Goal: Transaction & Acquisition: Book appointment/travel/reservation

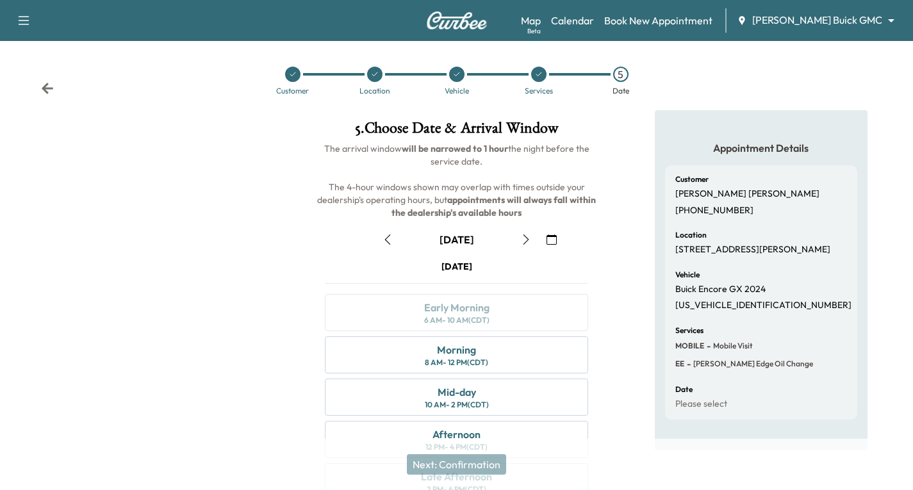
click at [45, 90] on icon at bounding box center [48, 88] width 12 height 11
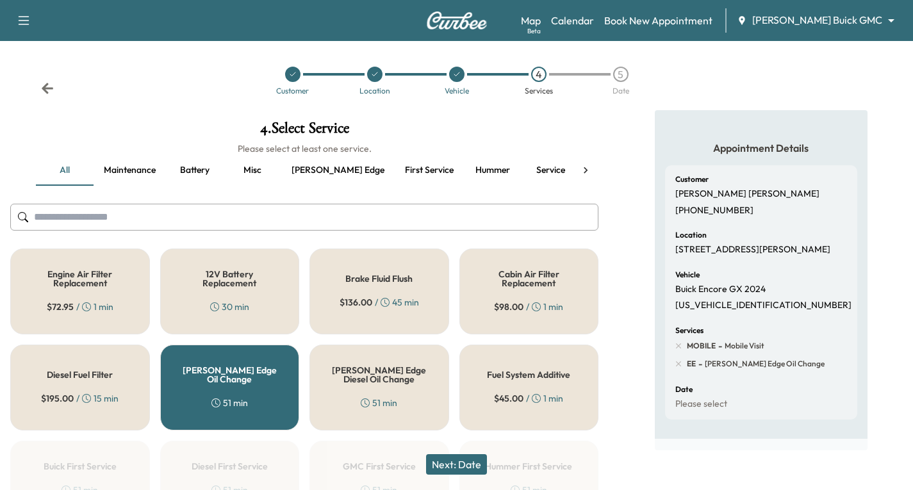
click at [45, 90] on icon at bounding box center [48, 88] width 12 height 11
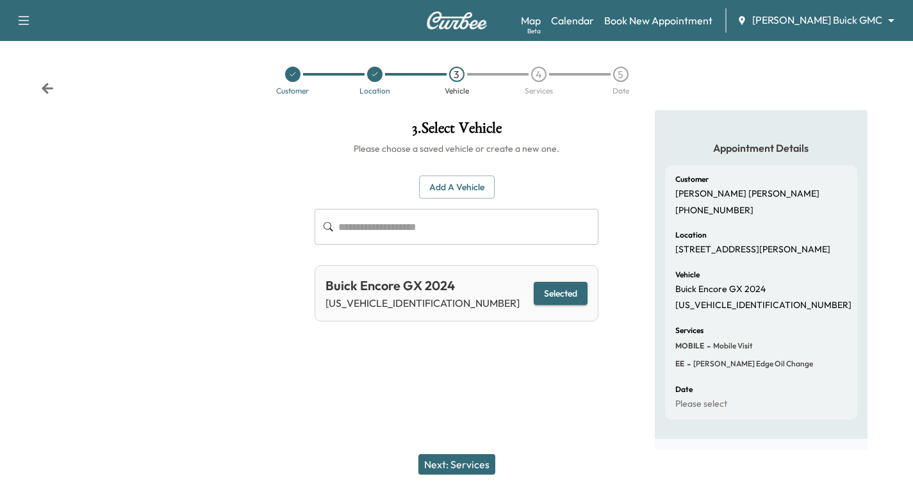
click at [47, 86] on icon at bounding box center [47, 88] width 13 height 13
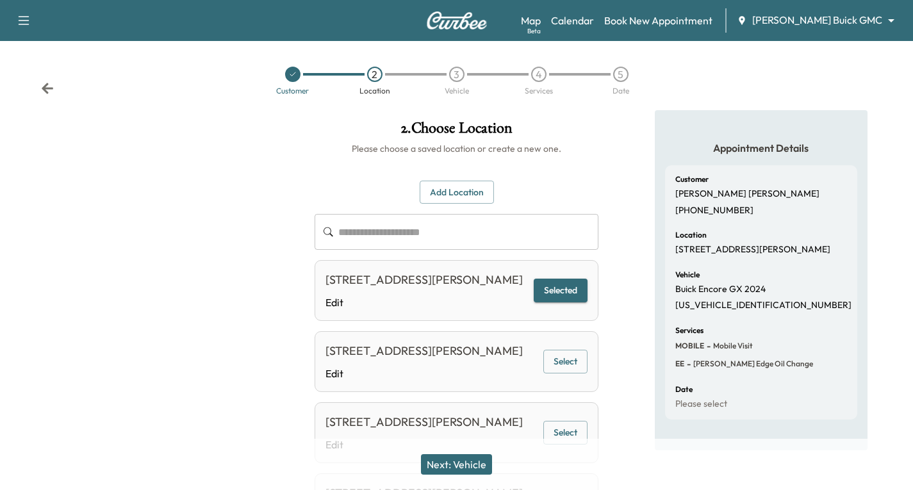
click at [47, 86] on icon at bounding box center [47, 88] width 13 height 13
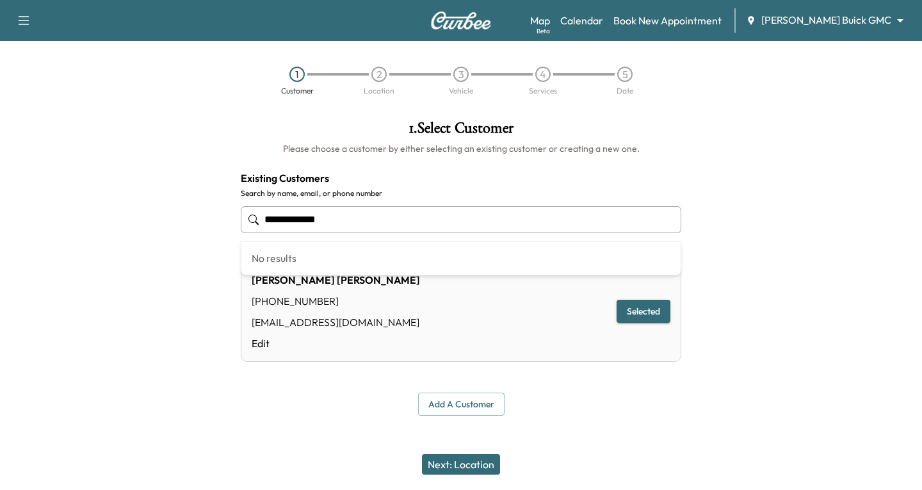
drag, startPoint x: 340, startPoint y: 218, endPoint x: 225, endPoint y: 237, distance: 116.1
click at [225, 237] on div "**********" at bounding box center [461, 268] width 922 height 316
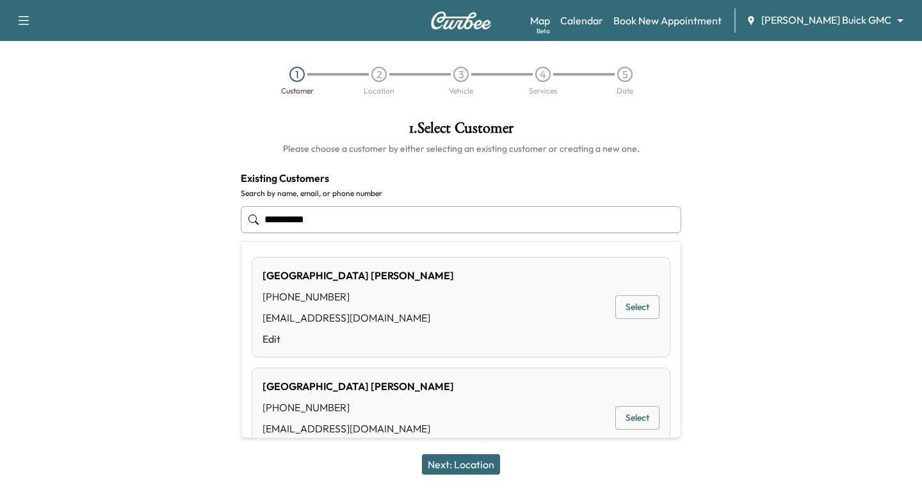
click at [621, 309] on button "Select" at bounding box center [637, 307] width 44 height 24
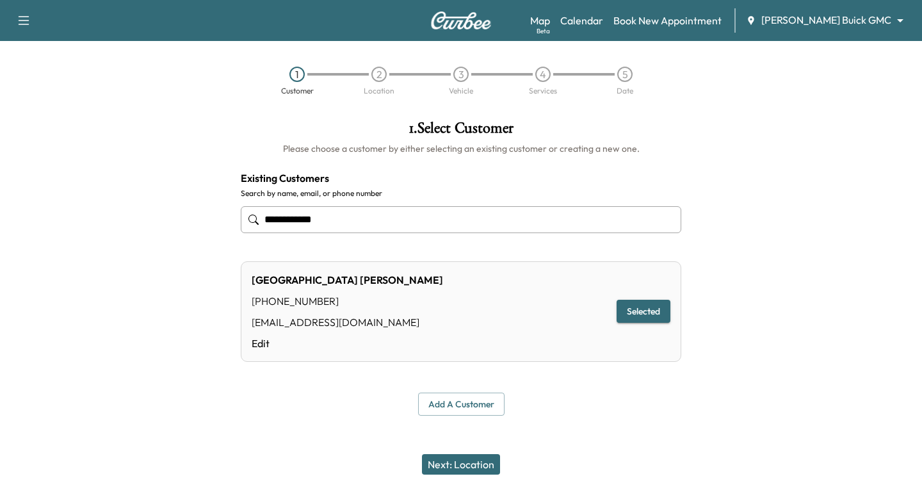
type input "**********"
click at [473, 459] on button "Next: Location" at bounding box center [461, 464] width 78 height 20
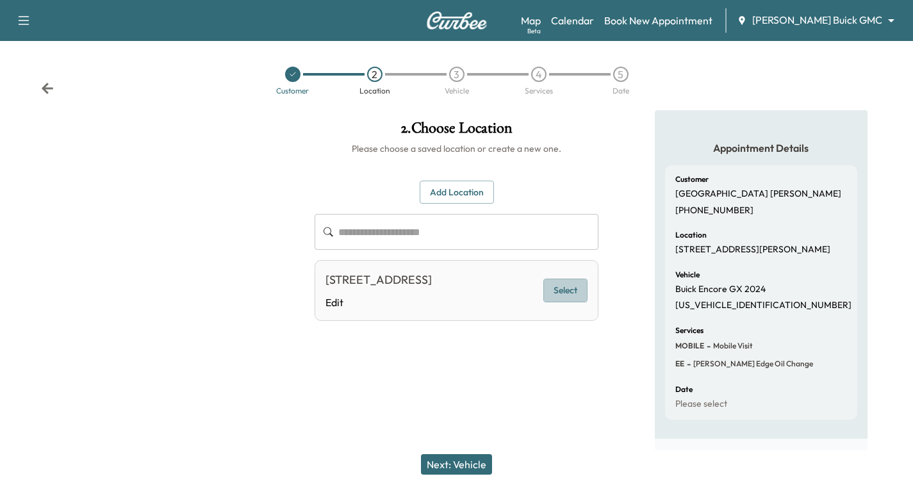
click at [562, 302] on button "Select" at bounding box center [565, 291] width 44 height 24
click at [446, 460] on button "Next: Vehicle" at bounding box center [456, 464] width 71 height 20
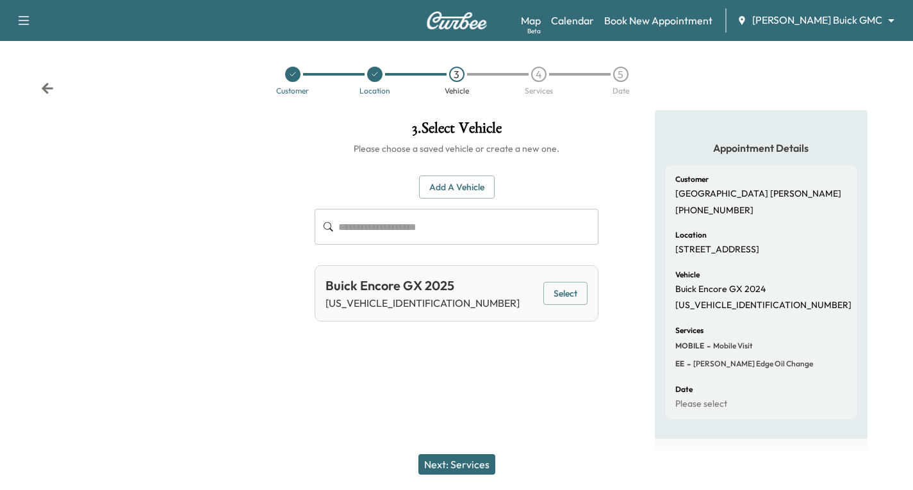
click at [548, 295] on button "Select" at bounding box center [565, 294] width 44 height 24
click at [459, 453] on div "Next: Services" at bounding box center [456, 464] width 913 height 51
click at [460, 453] on div "Next: Services" at bounding box center [456, 464] width 913 height 51
click at [459, 462] on button "Next: Services" at bounding box center [456, 464] width 77 height 20
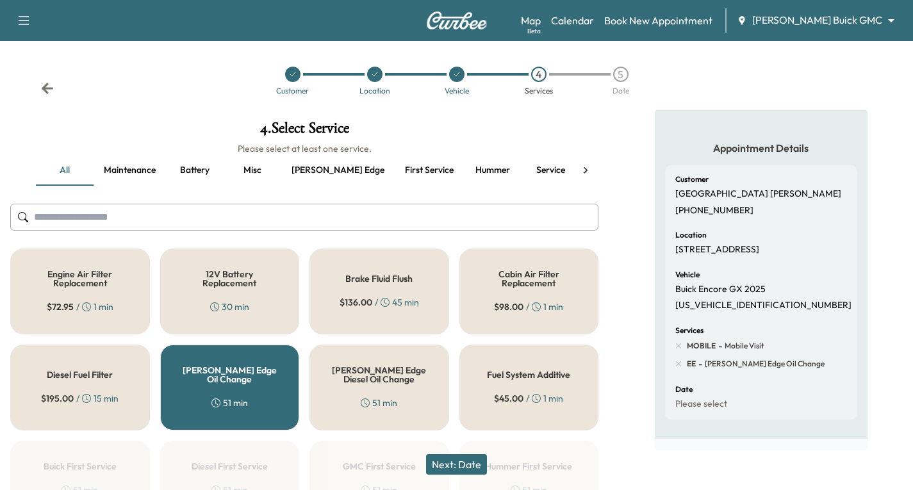
click at [450, 469] on button "Next: Date" at bounding box center [456, 464] width 61 height 20
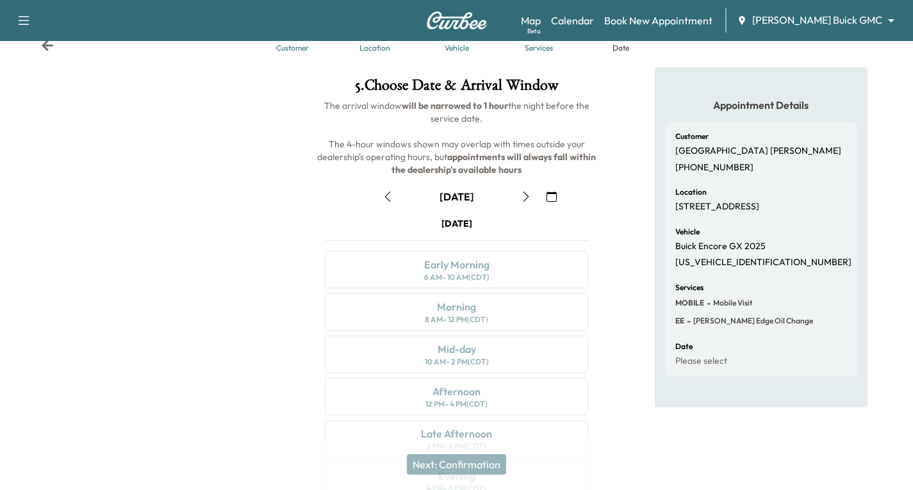
scroll to position [65, 0]
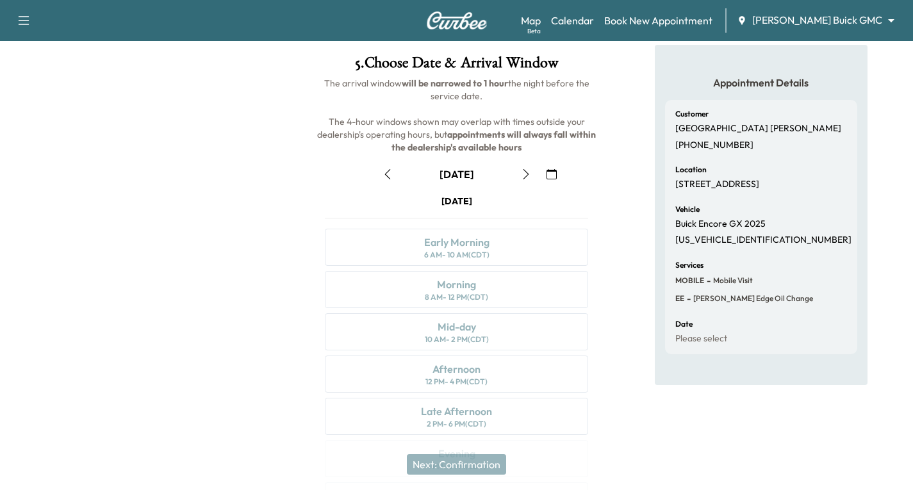
click at [527, 178] on icon "button" at bounding box center [526, 174] width 10 height 10
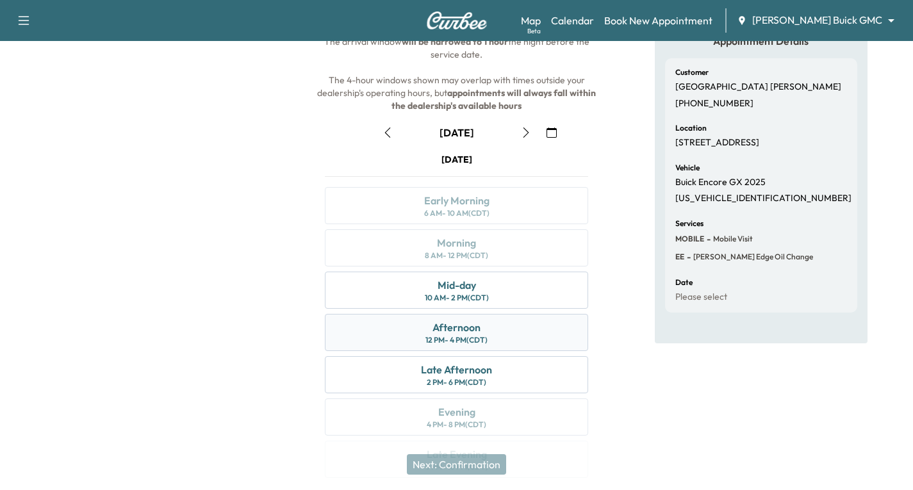
scroll to position [129, 0]
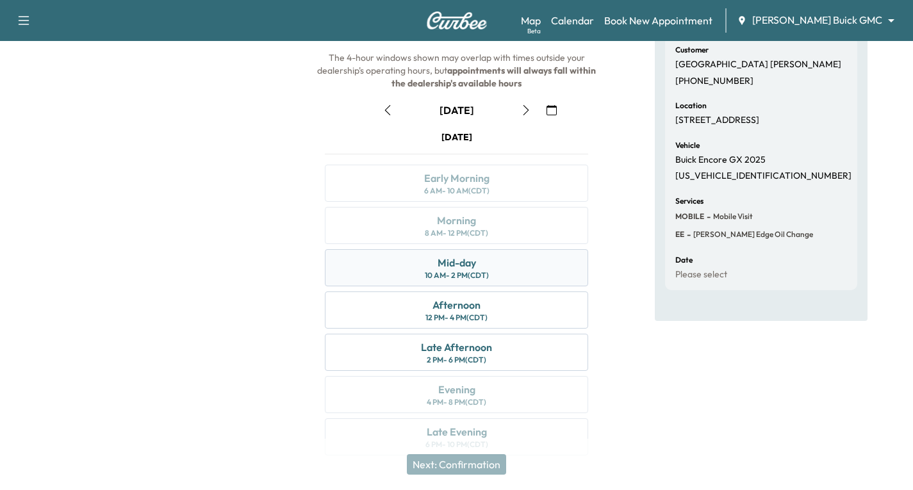
click at [488, 262] on div "Mid-day 10 AM - 2 PM (CDT)" at bounding box center [456, 267] width 263 height 37
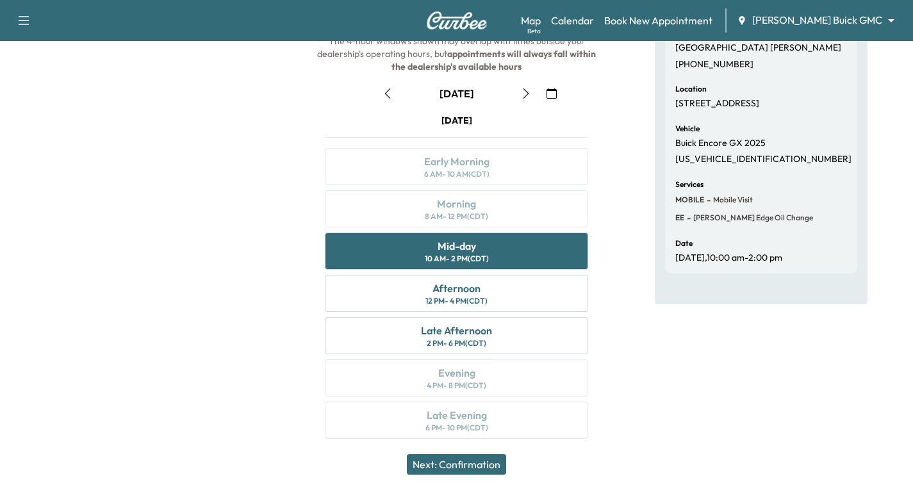
scroll to position [151, 0]
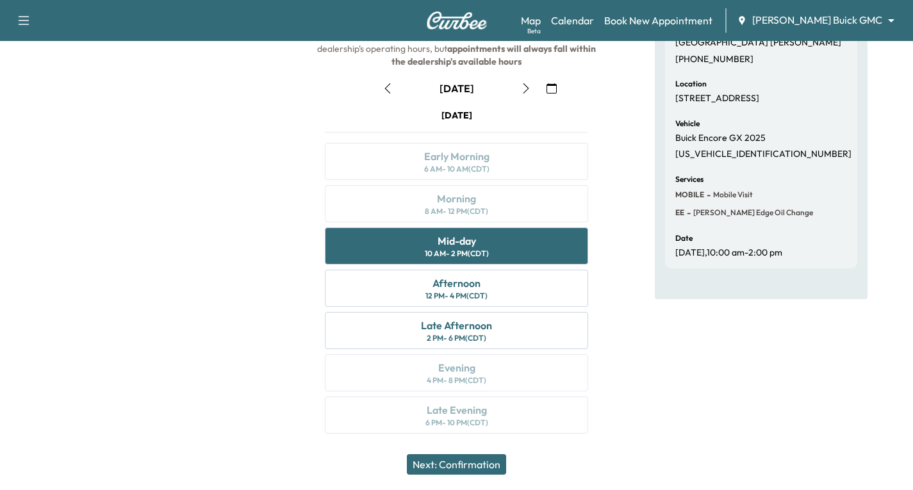
click at [478, 462] on button "Next: Confirmation" at bounding box center [456, 464] width 99 height 20
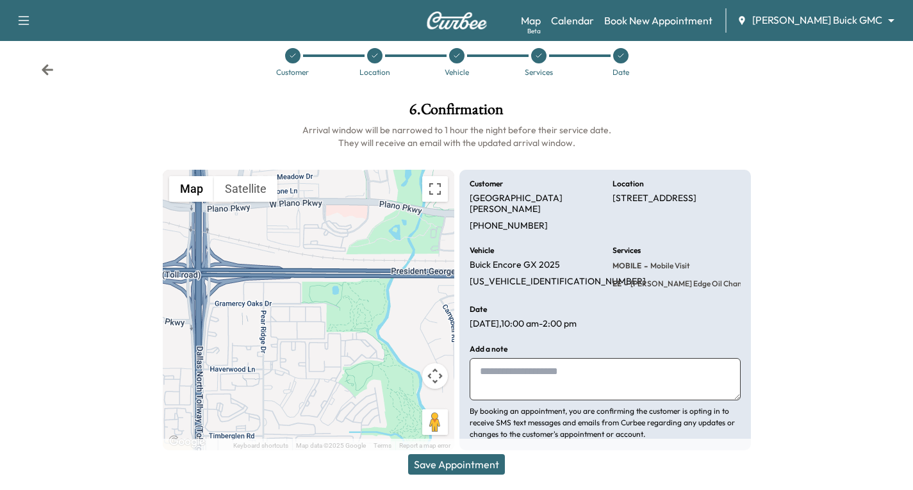
click at [436, 471] on button "Save Appointment" at bounding box center [456, 464] width 97 height 20
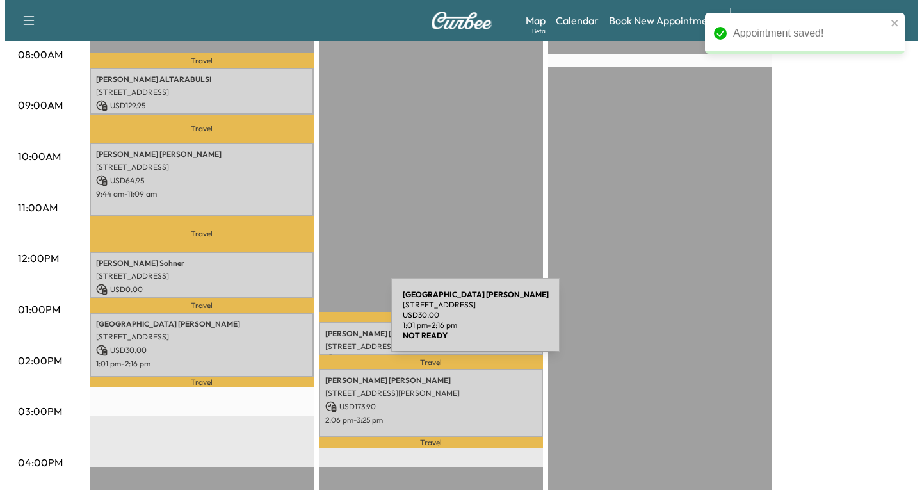
scroll to position [384, 0]
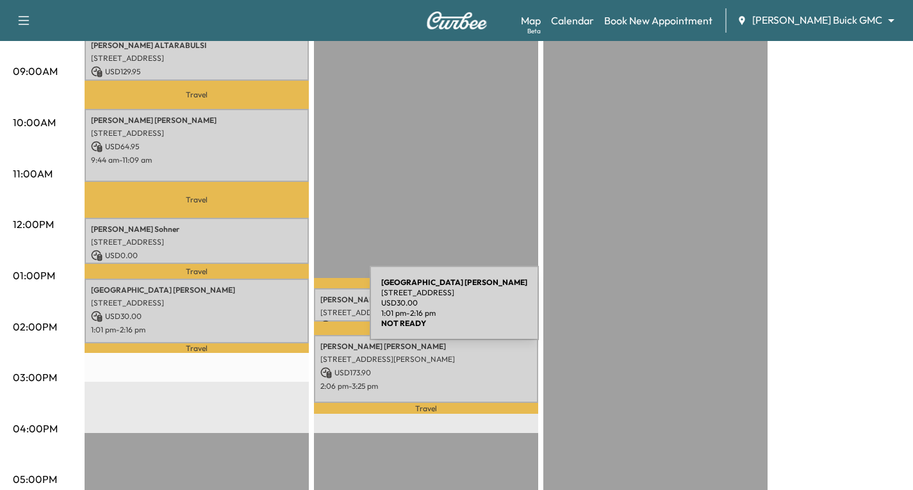
click at [273, 311] on p "USD 30.00" at bounding box center [196, 317] width 211 height 12
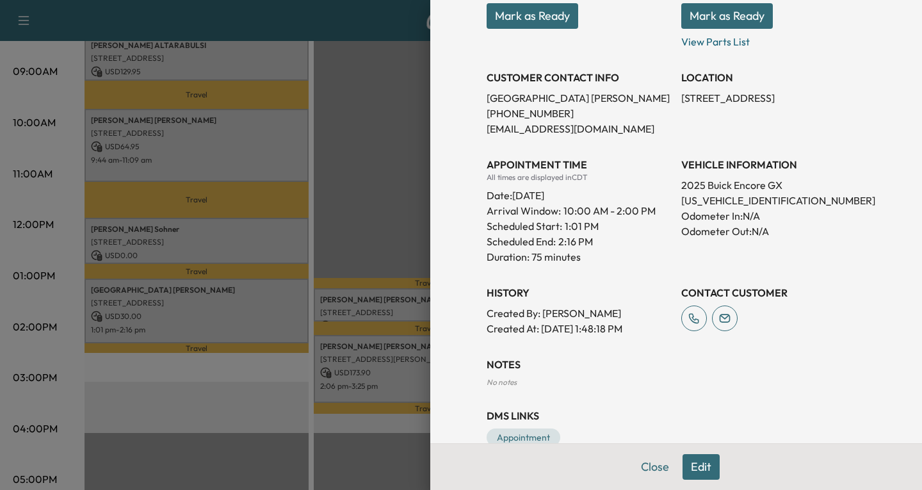
scroll to position [253, 0]
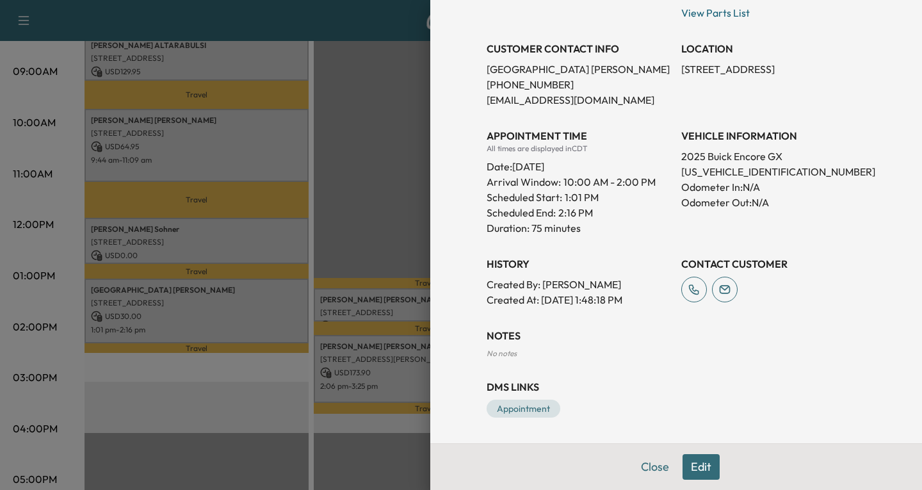
drag, startPoint x: 692, startPoint y: 466, endPoint x: 686, endPoint y: 459, distance: 10.0
click at [692, 466] on button "Edit" at bounding box center [701, 467] width 37 height 26
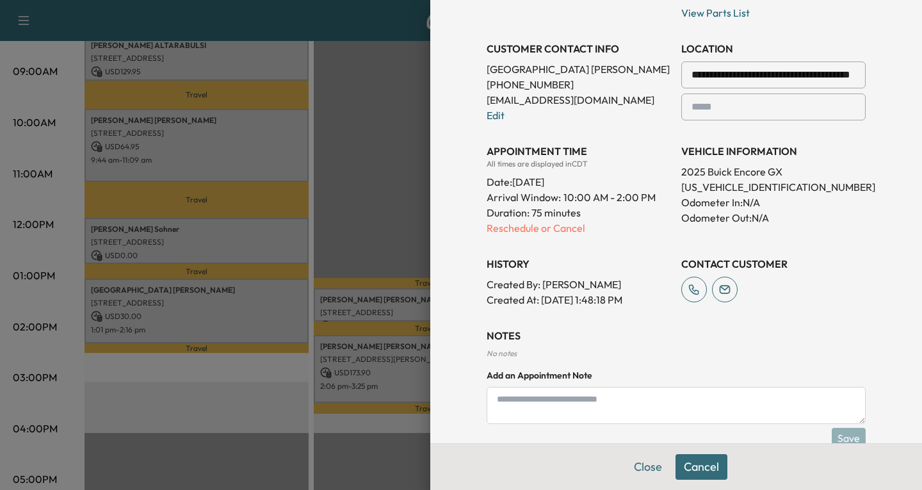
click at [499, 399] on textarea at bounding box center [676, 405] width 379 height 37
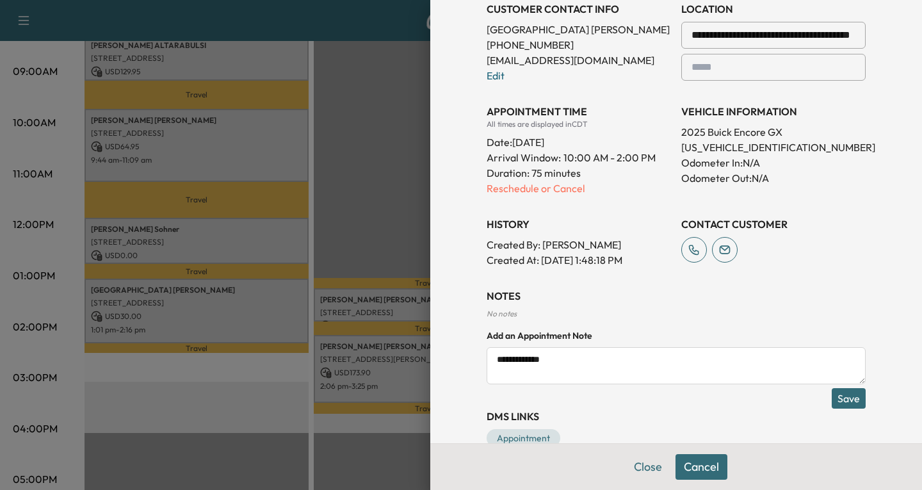
scroll to position [349, 0]
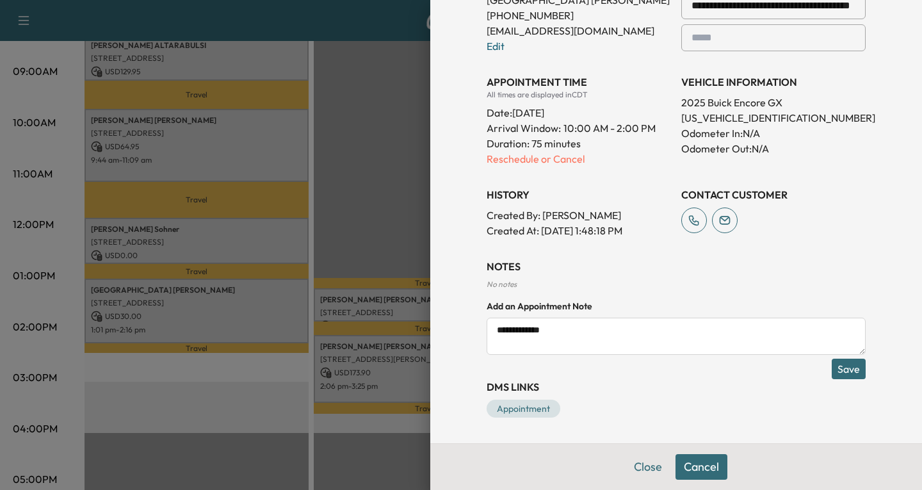
type textarea "**********"
click at [842, 371] on button "Save" at bounding box center [849, 369] width 34 height 20
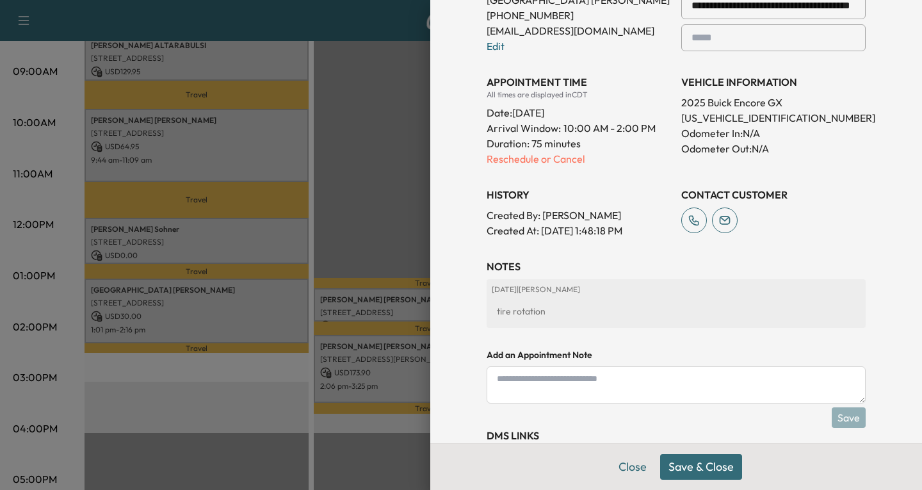
click at [694, 460] on button "Save & Close" at bounding box center [701, 467] width 82 height 26
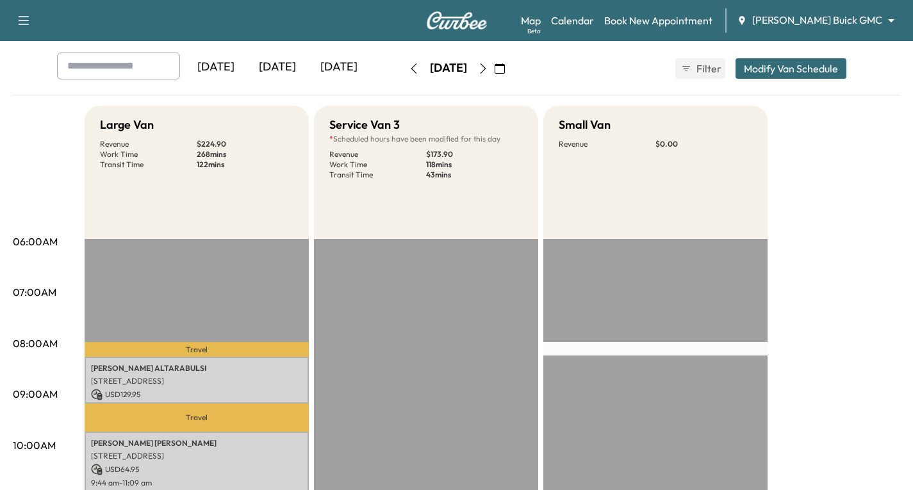
scroll to position [0, 0]
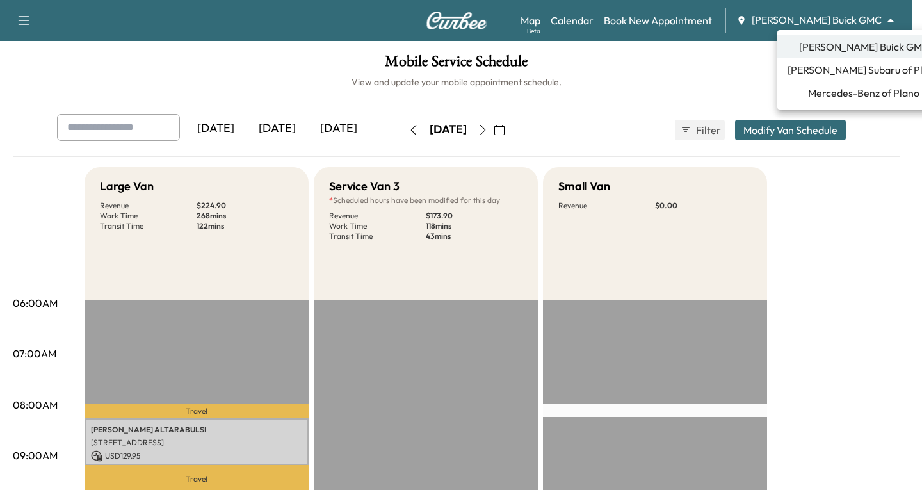
click at [893, 19] on body "Support Log Out Map Beta Calendar Book New Appointment [PERSON_NAME] Buick GMC …" at bounding box center [461, 245] width 922 height 490
click at [822, 92] on span "Mercedes-Benz of Plano" at bounding box center [863, 92] width 111 height 15
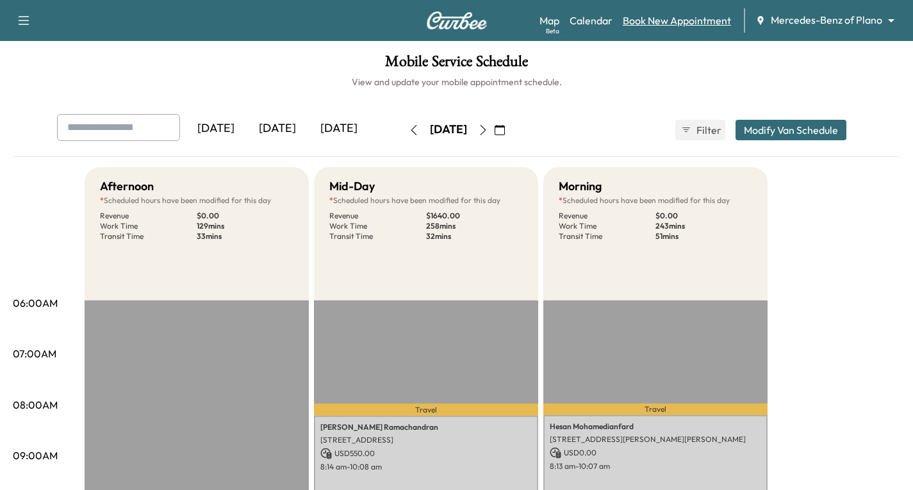
click at [672, 26] on link "Book New Appointment" at bounding box center [677, 20] width 108 height 15
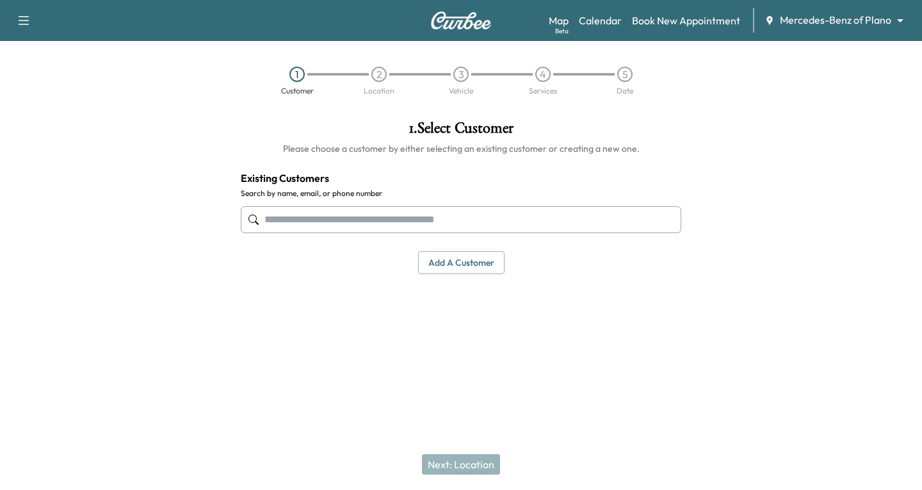
click at [264, 218] on input "text" at bounding box center [461, 219] width 441 height 27
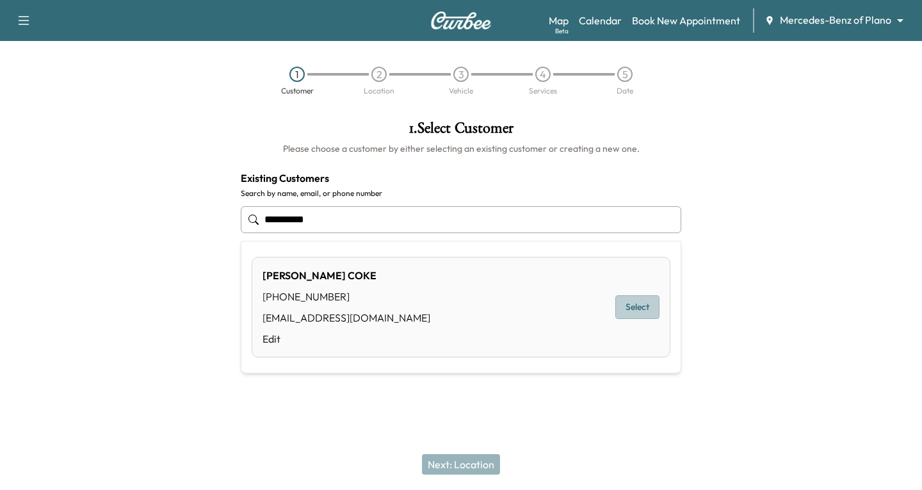
click at [627, 298] on button "Select" at bounding box center [637, 307] width 44 height 24
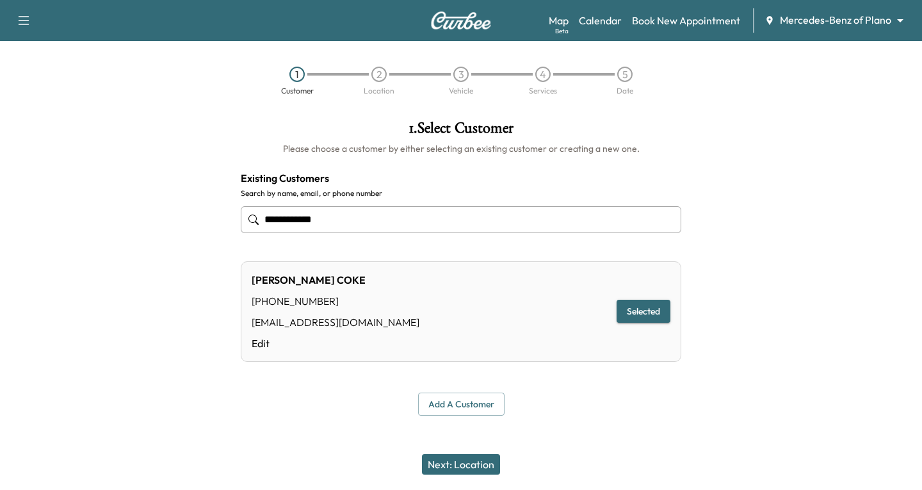
type input "**********"
click at [463, 459] on button "Next: Location" at bounding box center [461, 464] width 78 height 20
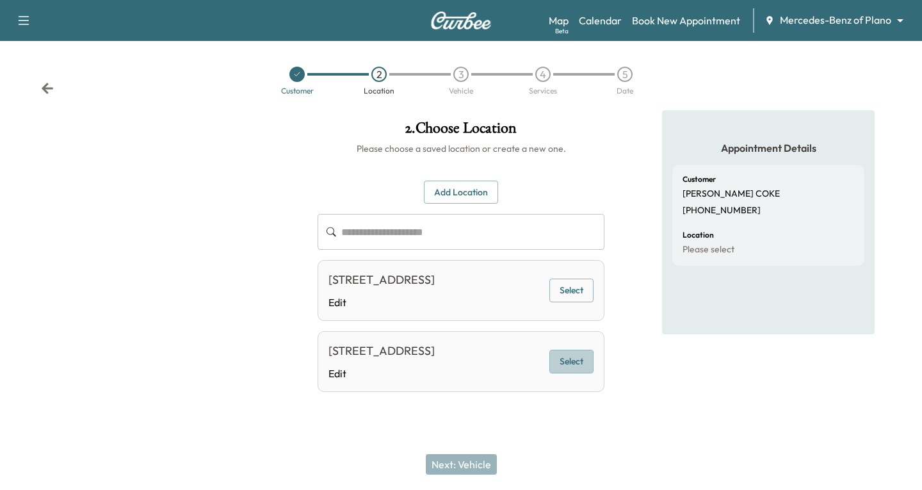
click at [571, 373] on button "Select" at bounding box center [571, 362] width 44 height 24
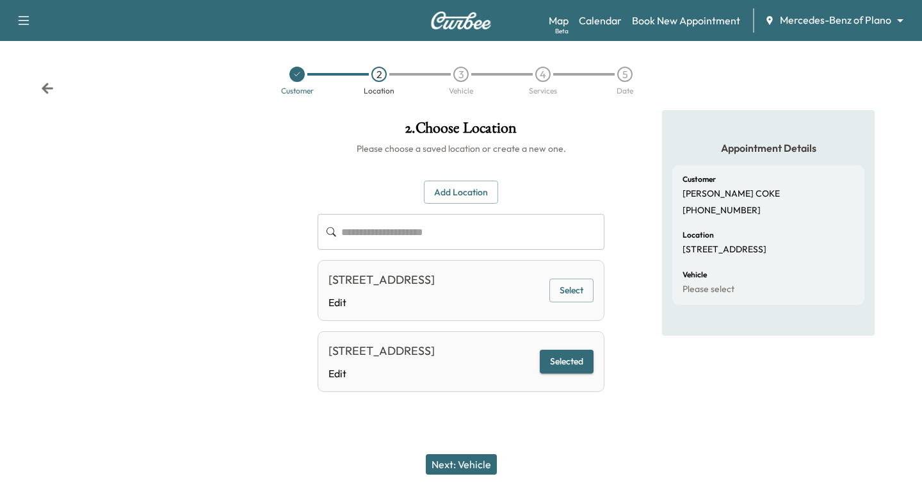
click at [462, 463] on button "Next: Vehicle" at bounding box center [461, 464] width 71 height 20
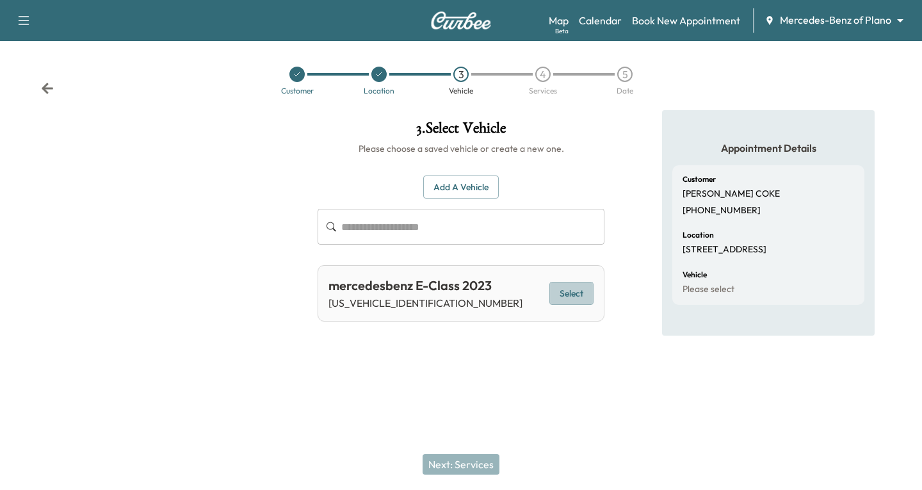
click at [573, 295] on button "Select" at bounding box center [571, 294] width 44 height 24
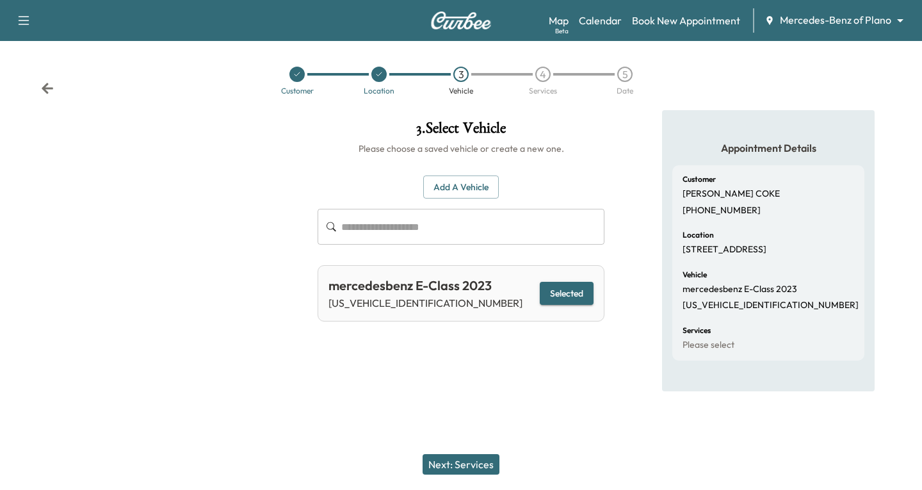
click at [450, 460] on button "Next: Services" at bounding box center [461, 464] width 77 height 20
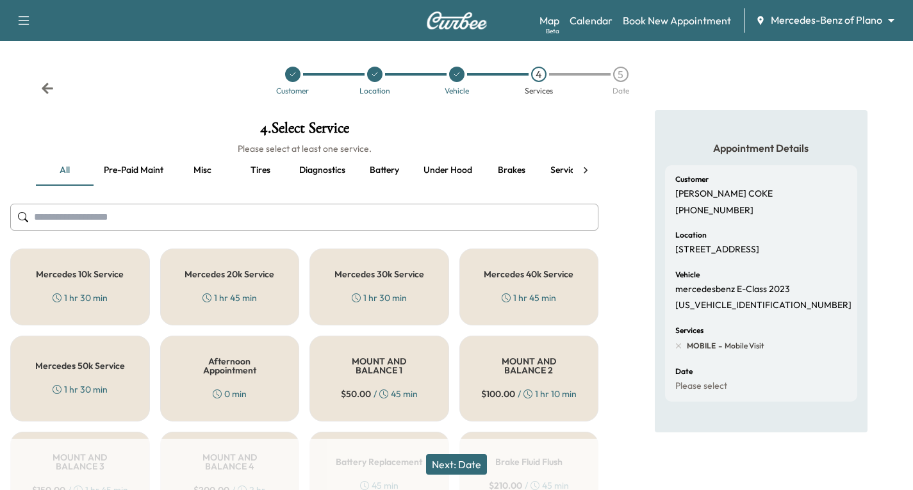
click at [406, 266] on div "Mercedes 30k Service 1 hr 30 min" at bounding box center [379, 286] width 140 height 77
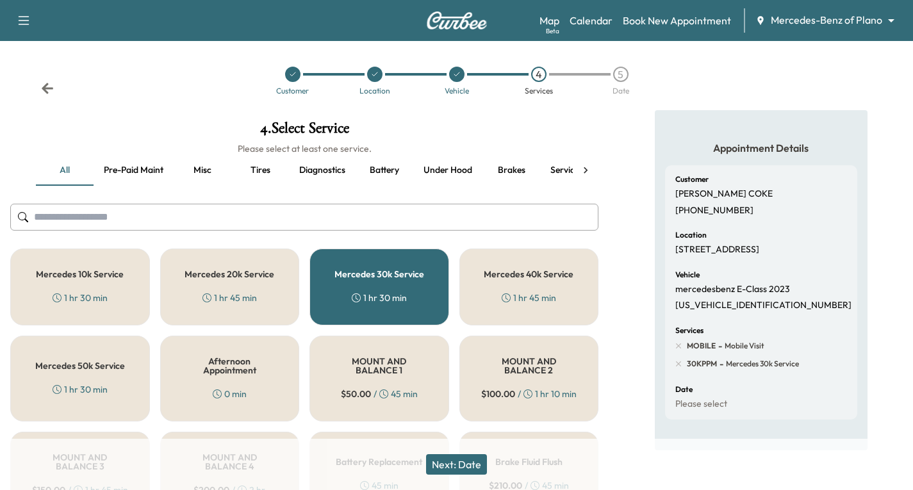
click at [450, 461] on button "Next: Date" at bounding box center [456, 464] width 61 height 20
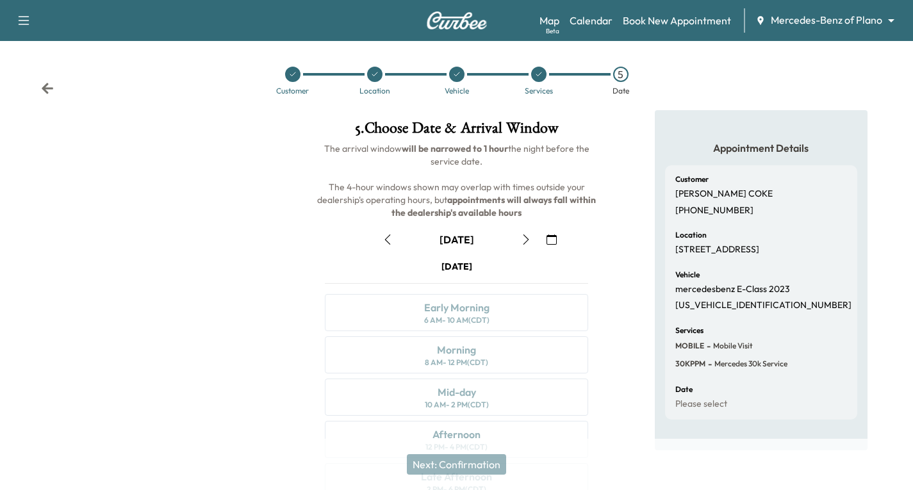
click at [551, 239] on icon "button" at bounding box center [551, 239] width 10 height 10
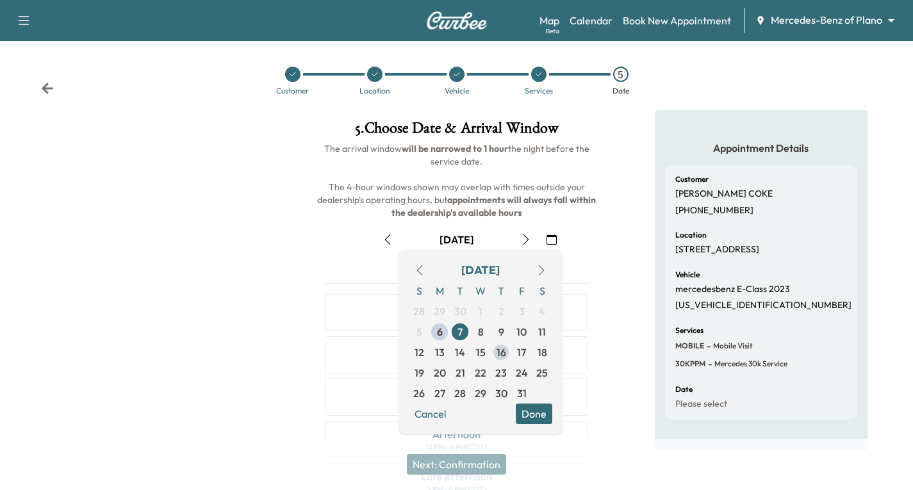
click at [501, 354] on span "16" at bounding box center [501, 352] width 10 height 15
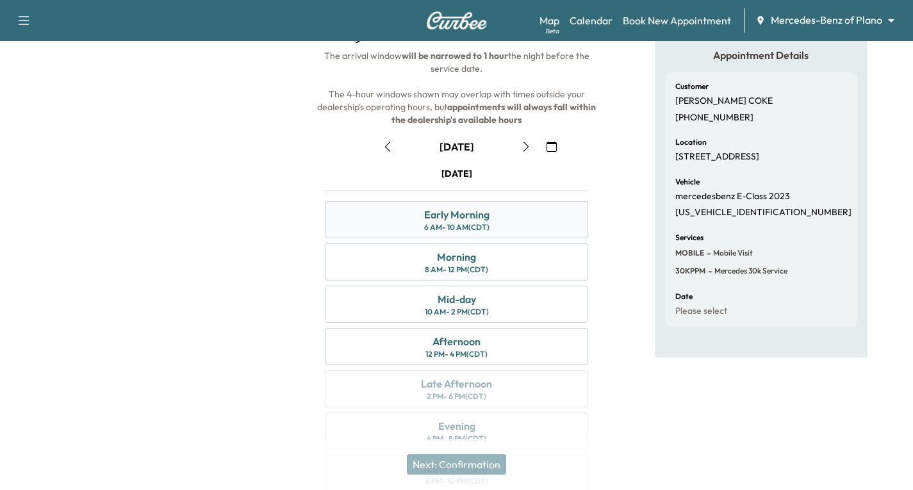
scroll to position [129, 0]
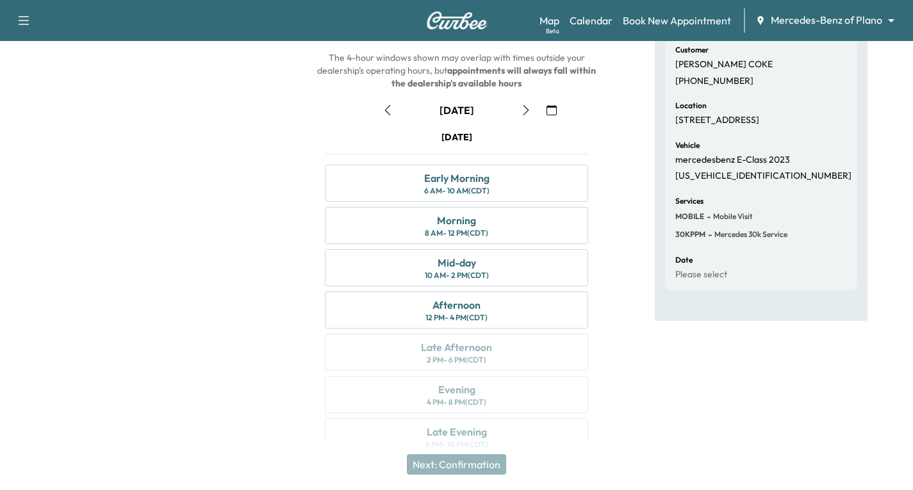
click at [388, 108] on icon "button" at bounding box center [387, 110] width 10 height 10
click at [387, 108] on icon "button" at bounding box center [387, 110] width 6 height 10
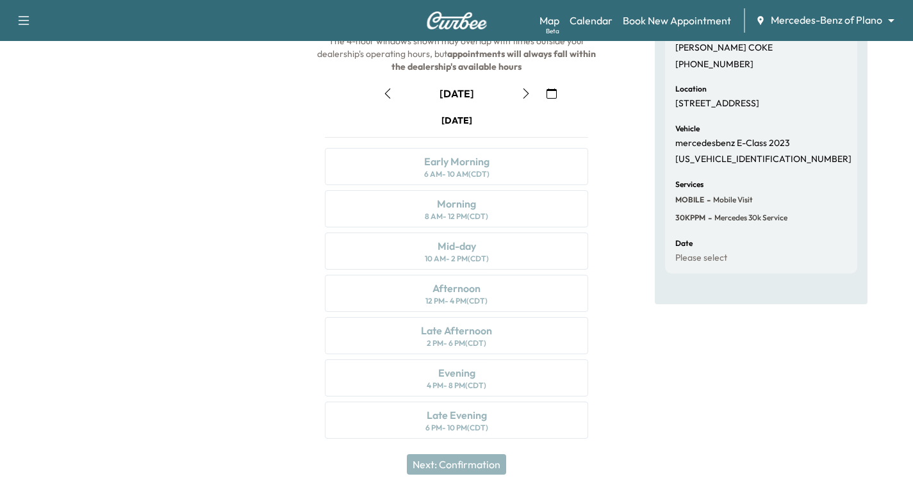
scroll to position [151, 0]
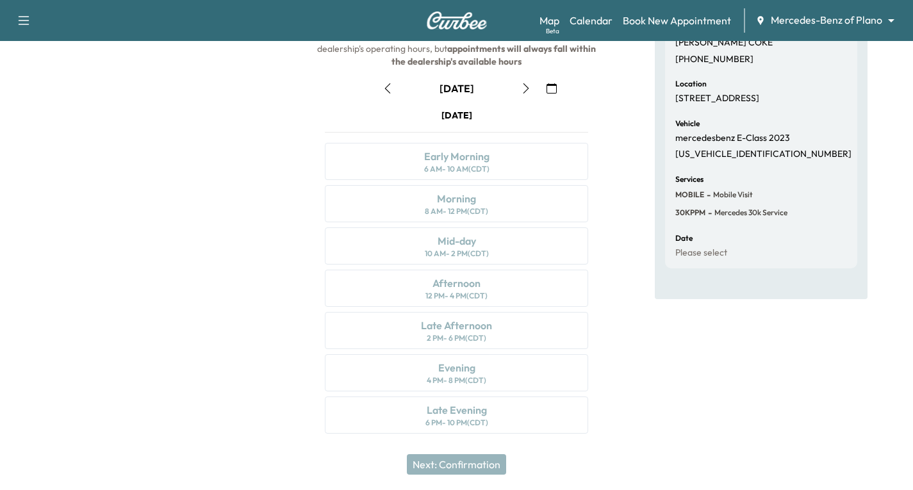
click at [387, 86] on icon "button" at bounding box center [387, 88] width 6 height 10
click at [521, 91] on icon "button" at bounding box center [526, 88] width 10 height 10
click at [387, 83] on icon "button" at bounding box center [387, 88] width 10 height 10
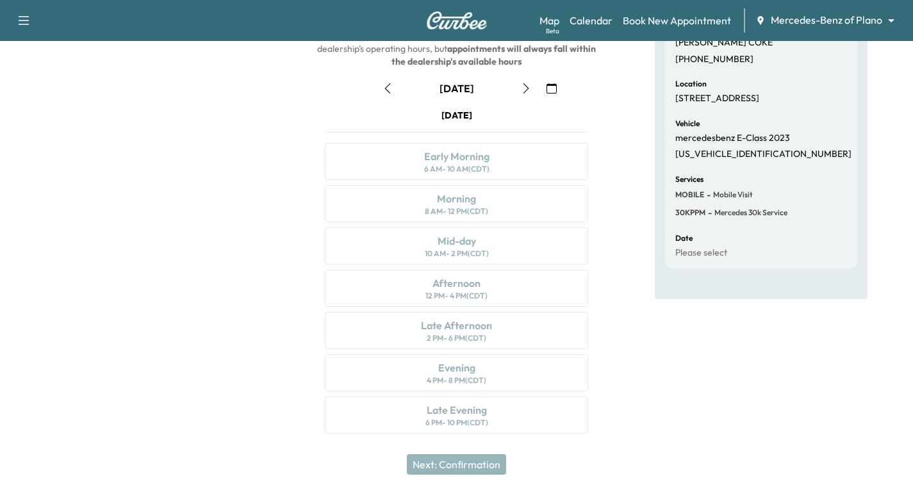
click at [526, 89] on icon "button" at bounding box center [526, 88] width 10 height 10
click at [526, 88] on icon "button" at bounding box center [526, 88] width 10 height 10
click at [384, 89] on icon "button" at bounding box center [387, 88] width 10 height 10
click at [496, 164] on div "Early Morning 6 AM - 10 AM (CDT)" at bounding box center [456, 161] width 263 height 37
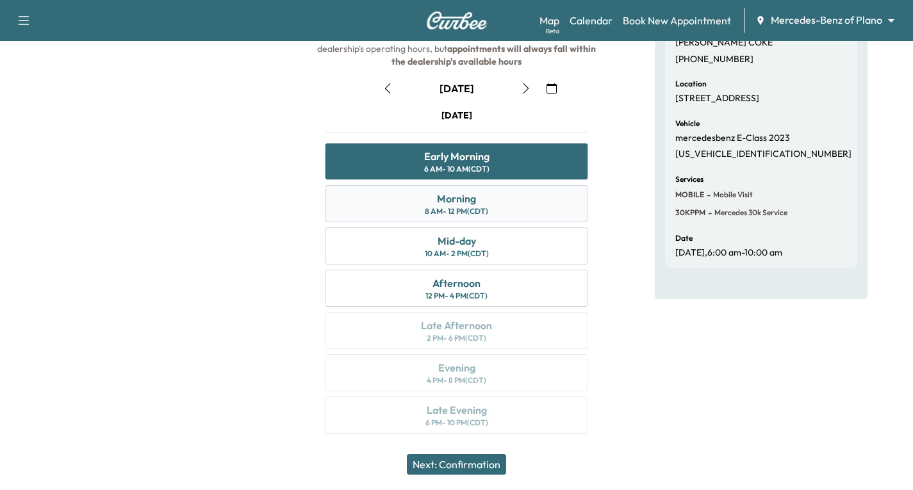
click at [480, 201] on div "Morning 8 AM - 12 PM (CDT)" at bounding box center [456, 203] width 263 height 37
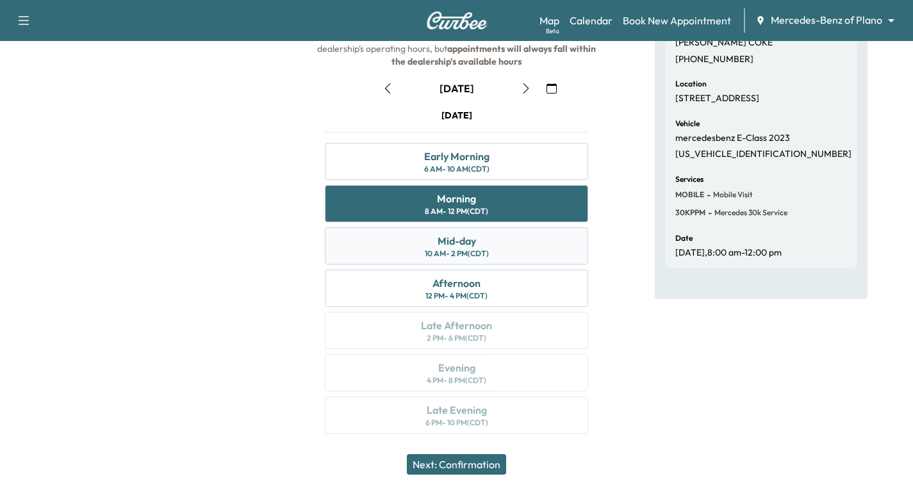
click at [496, 239] on div "Mid-day 10 AM - 2 PM (CDT)" at bounding box center [456, 245] width 263 height 37
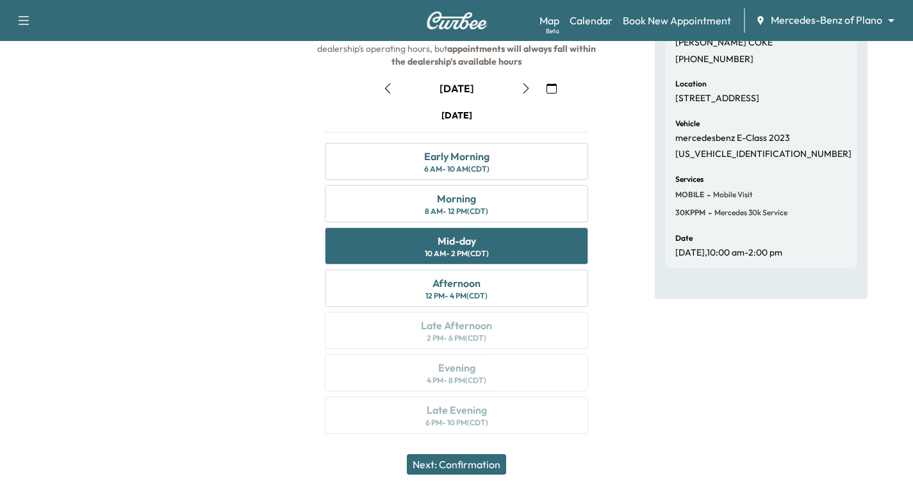
click at [482, 464] on button "Next: Confirmation" at bounding box center [456, 464] width 99 height 20
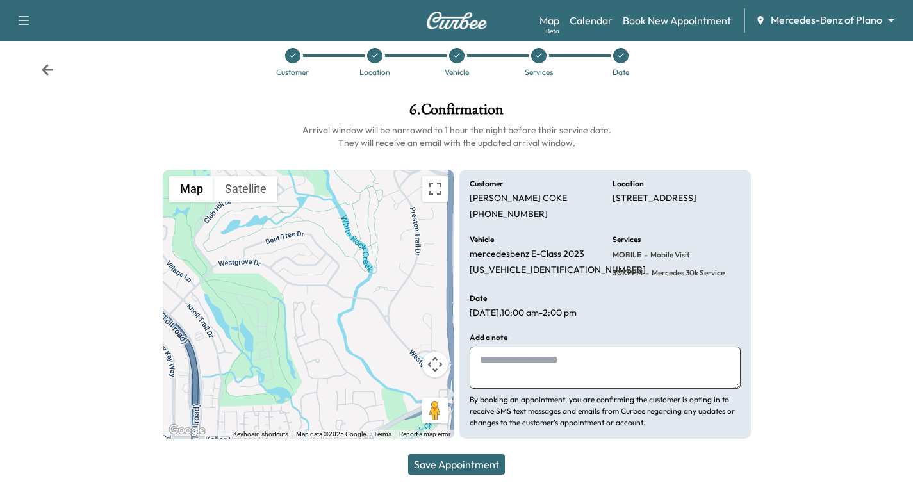
click at [472, 467] on button "Save Appointment" at bounding box center [456, 464] width 97 height 20
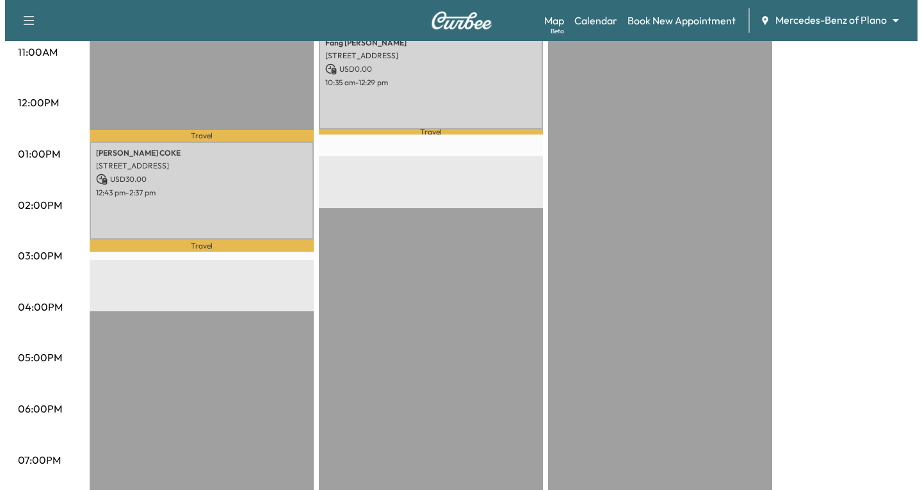
scroll to position [512, 0]
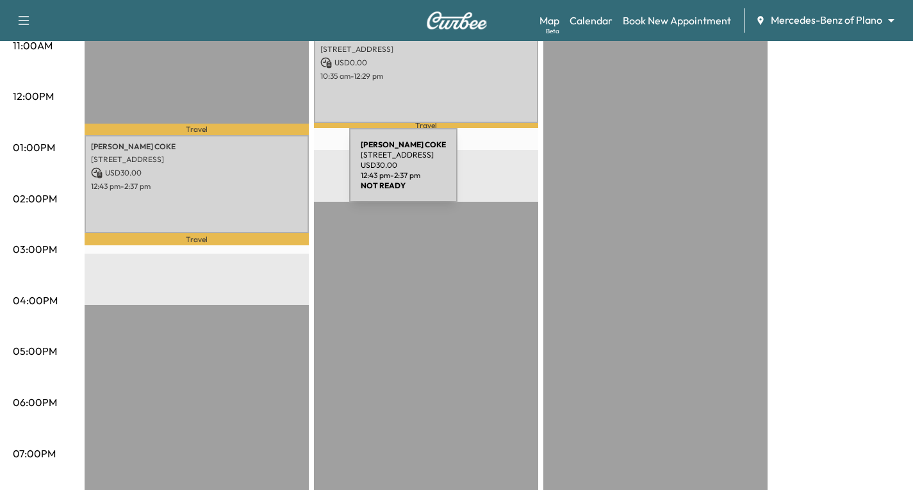
drag, startPoint x: 253, startPoint y: 173, endPoint x: 241, endPoint y: 170, distance: 12.4
click at [241, 170] on p "USD 30.00" at bounding box center [196, 173] width 211 height 12
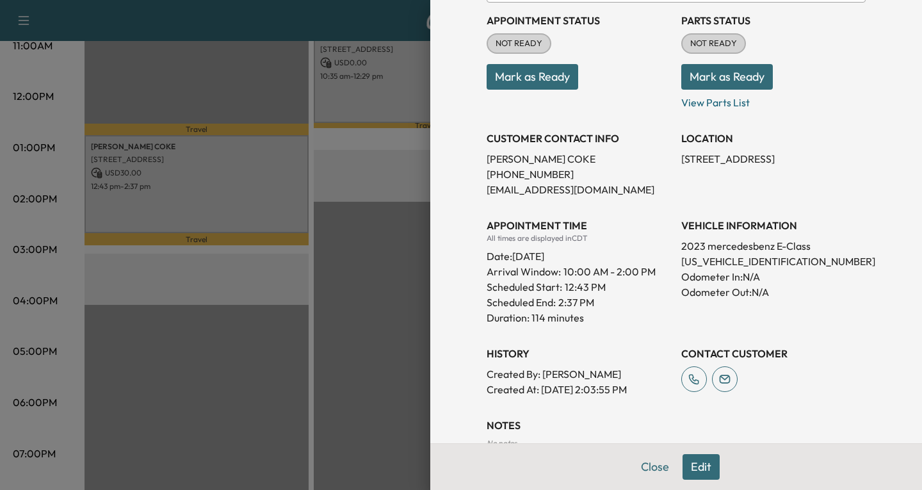
scroll to position [192, 0]
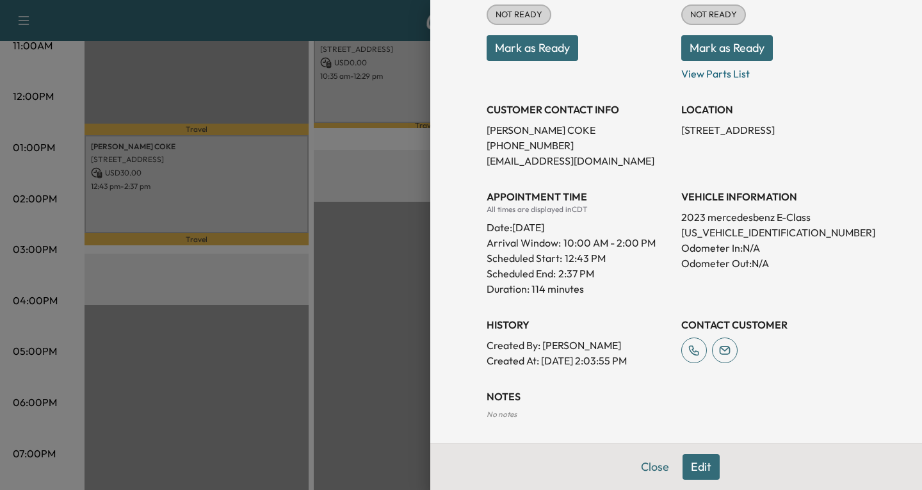
click at [687, 460] on button "Edit" at bounding box center [701, 467] width 37 height 26
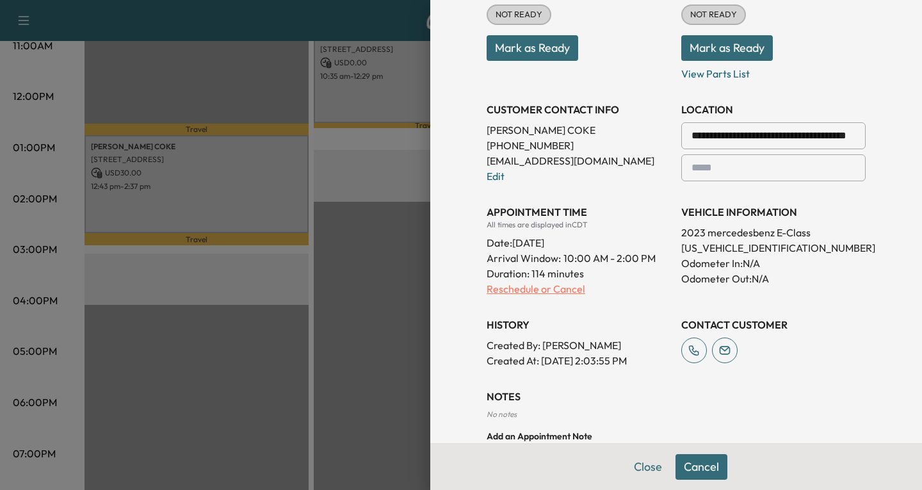
click at [501, 286] on p "Reschedule or Cancel" at bounding box center [579, 288] width 184 height 15
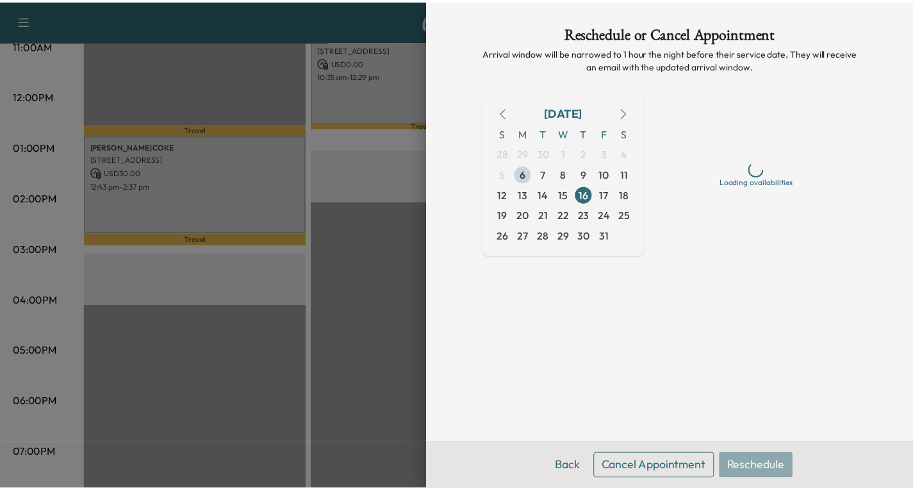
scroll to position [0, 0]
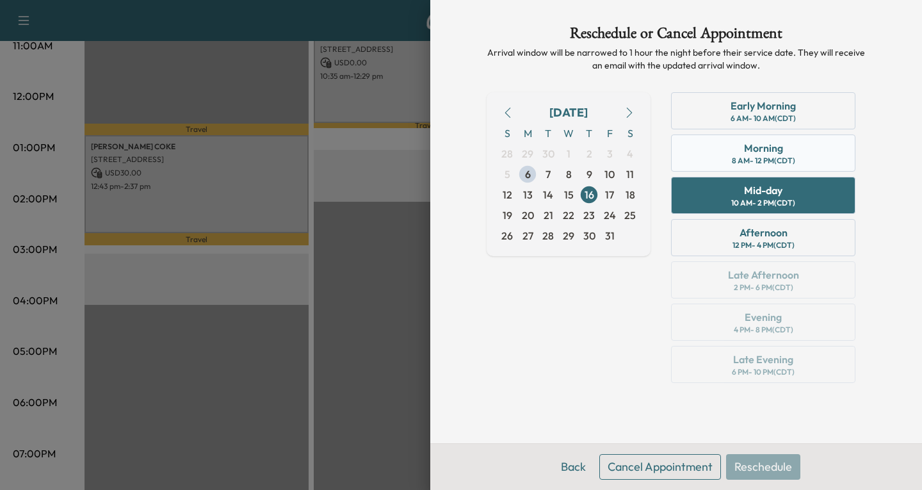
click at [735, 149] on div "Morning 8 AM - 12 PM (CDT)" at bounding box center [763, 152] width 184 height 37
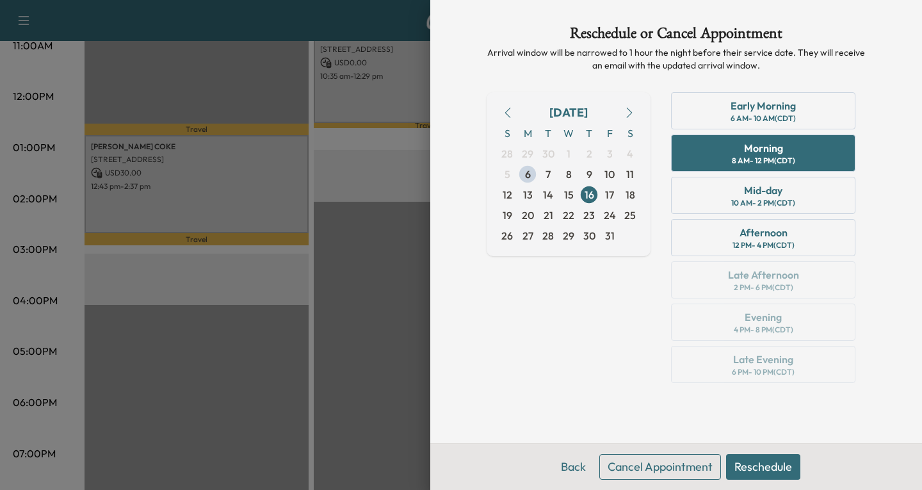
click at [781, 463] on button "Reschedule" at bounding box center [763, 467] width 74 height 26
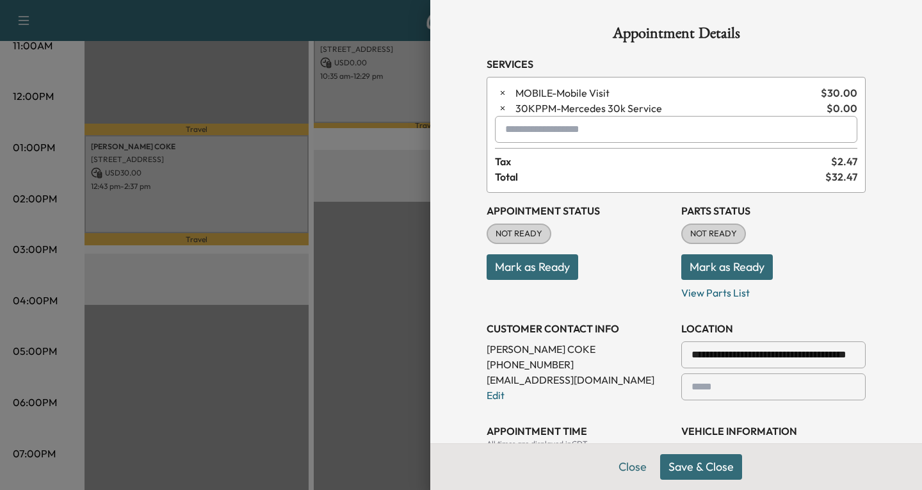
click at [709, 469] on button "Save & Close" at bounding box center [701, 467] width 82 height 26
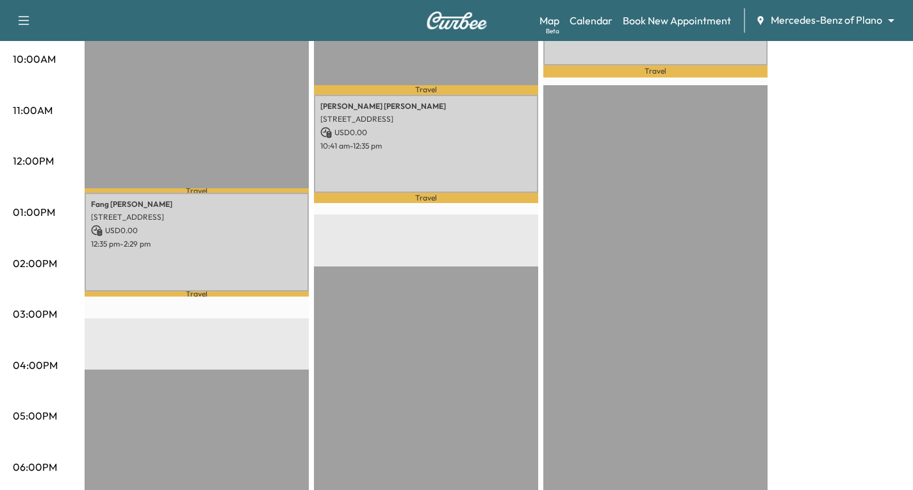
scroll to position [448, 0]
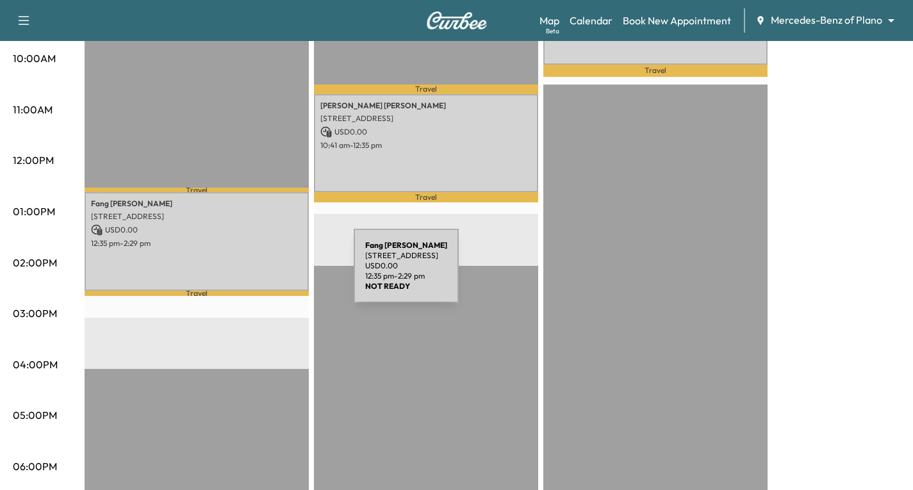
drag, startPoint x: 236, startPoint y: 242, endPoint x: 257, endPoint y: 273, distance: 37.8
click at [257, 273] on div "[PERSON_NAME] [STREET_ADDRESS] USD 0.00 12:35 pm - 2:29 pm" at bounding box center [197, 241] width 224 height 98
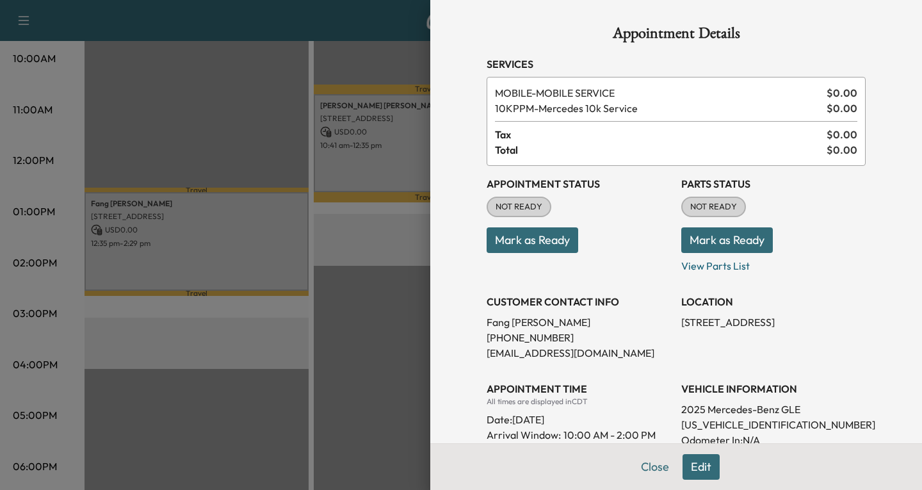
click at [370, 314] on div at bounding box center [461, 245] width 922 height 490
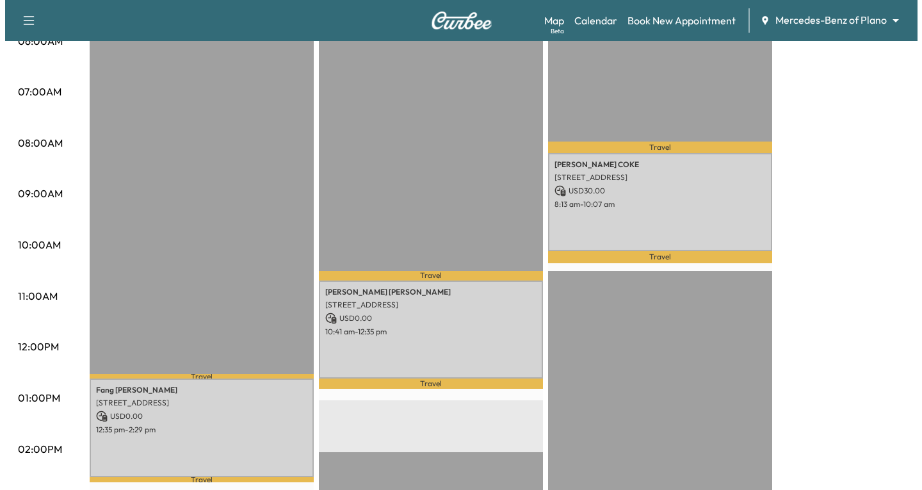
scroll to position [256, 0]
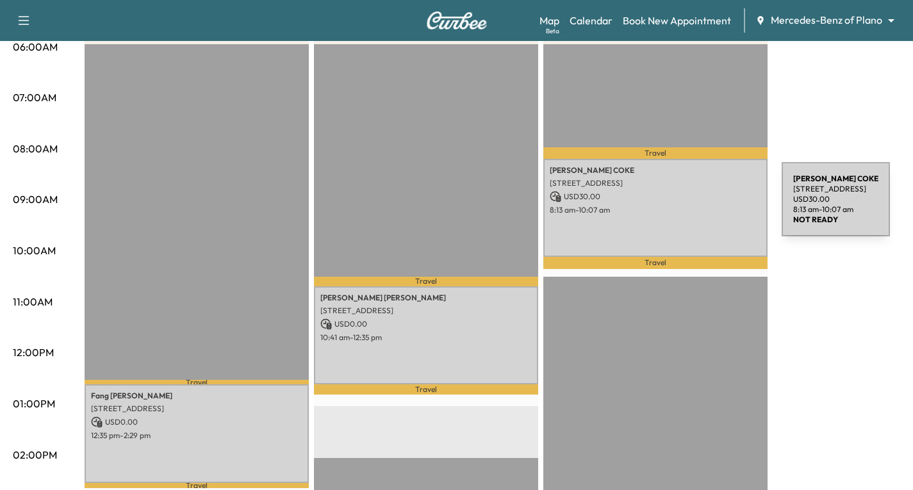
drag, startPoint x: 685, startPoint y: 207, endPoint x: 649, endPoint y: 221, distance: 39.1
click at [649, 221] on div "[PERSON_NAME] [STREET_ADDRESS] USD 30.00 8:13 am - 10:07 am" at bounding box center [655, 208] width 224 height 98
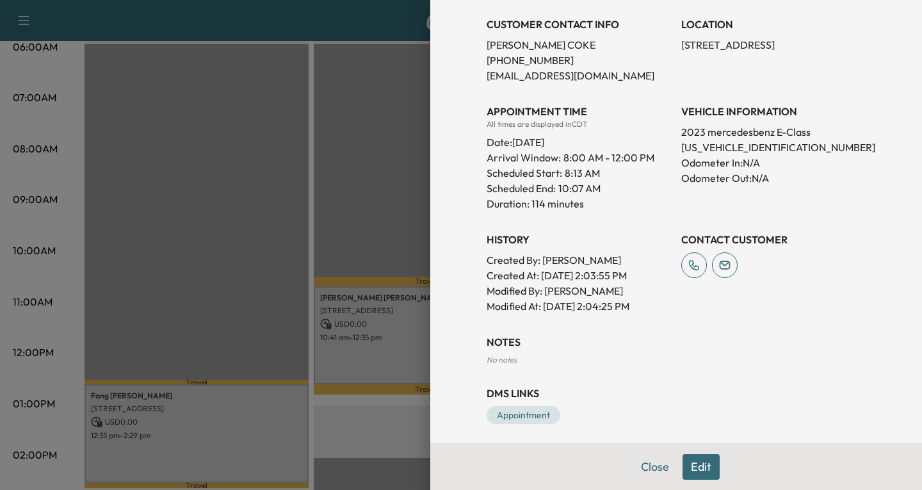
scroll to position [284, 0]
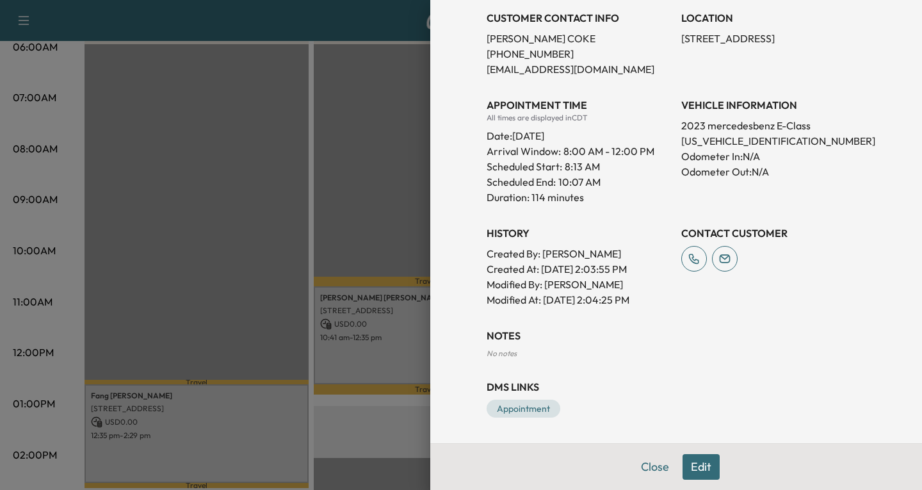
click at [693, 461] on button "Edit" at bounding box center [701, 467] width 37 height 26
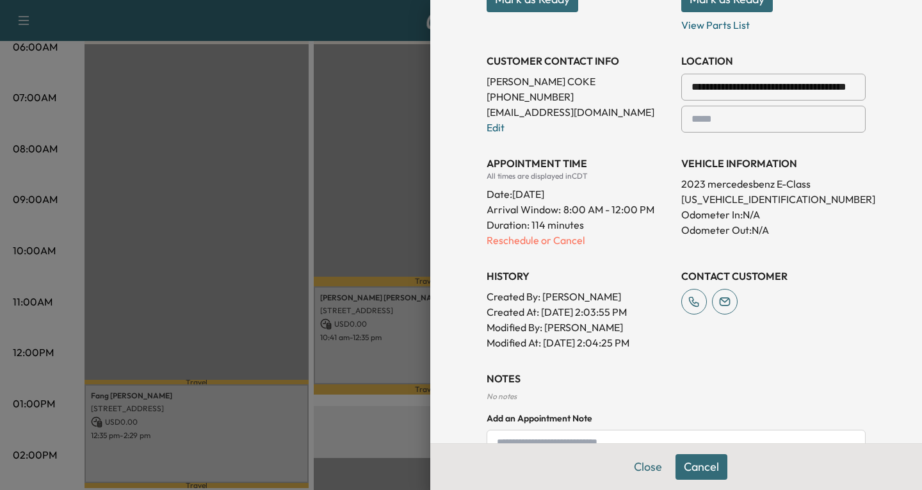
scroll to position [247, 0]
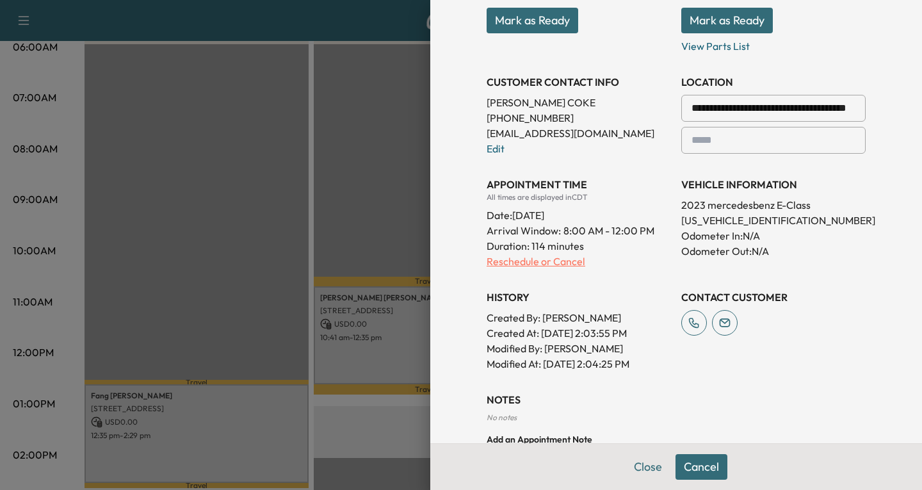
click at [560, 263] on p "Reschedule or Cancel" at bounding box center [579, 261] width 184 height 15
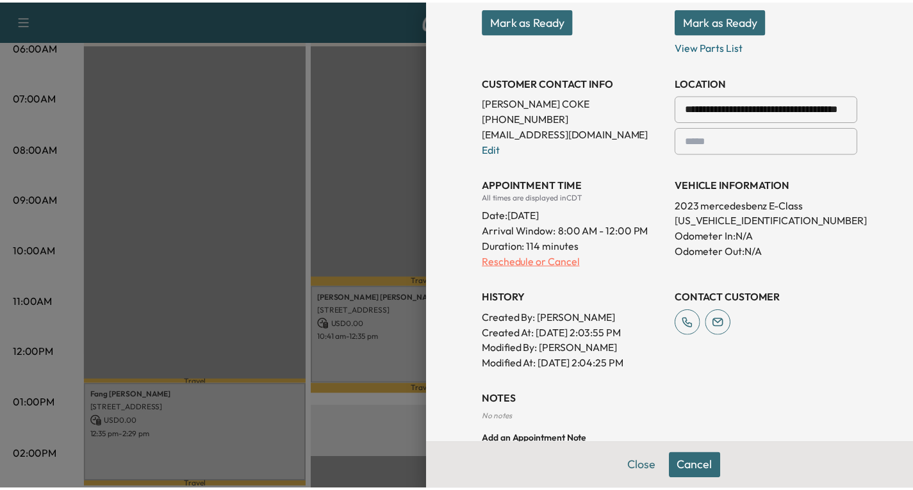
scroll to position [0, 0]
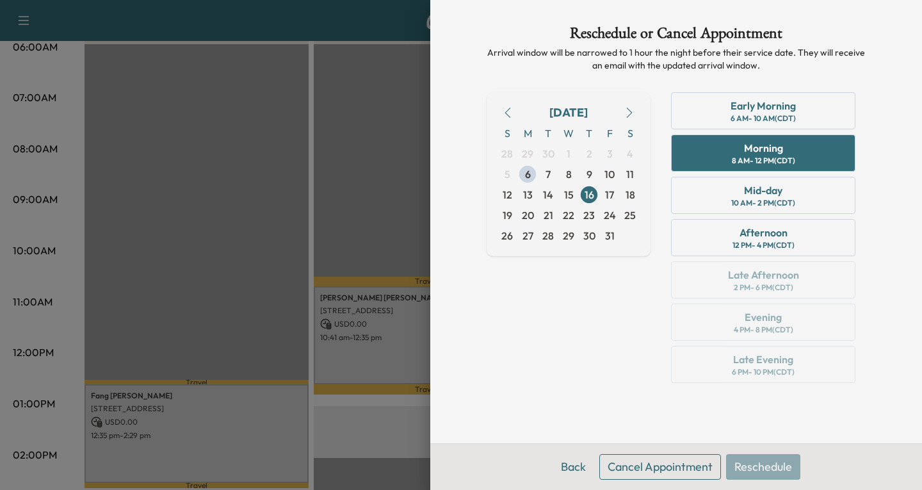
click at [640, 464] on button "Cancel Appointment" at bounding box center [660, 467] width 122 height 26
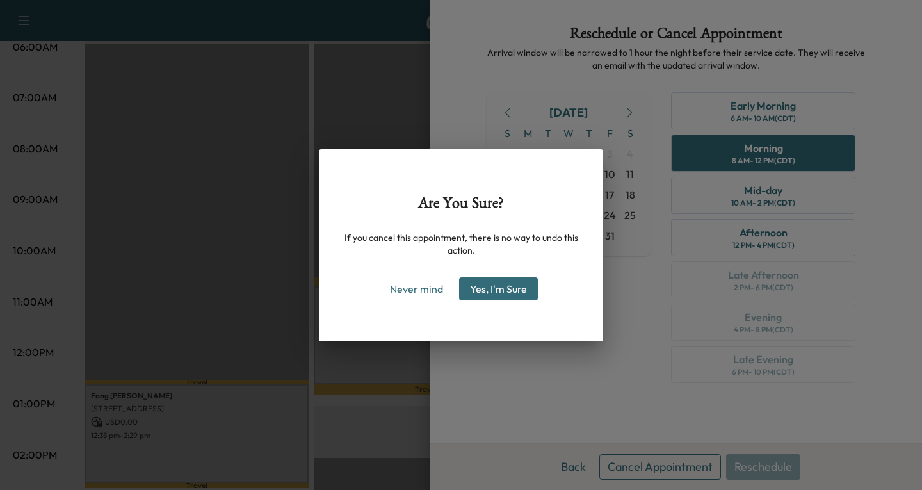
click at [501, 293] on button "Yes, I'm Sure" at bounding box center [498, 288] width 79 height 23
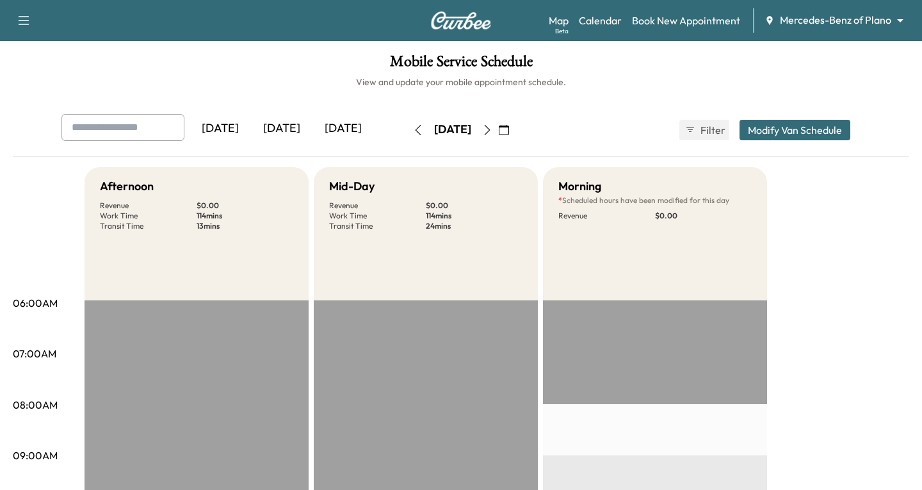
click at [889, 21] on body "Support Log Out Map Beta Calendar Book New Appointment Mercedes-Benz of Plano *…" at bounding box center [461, 245] width 922 height 490
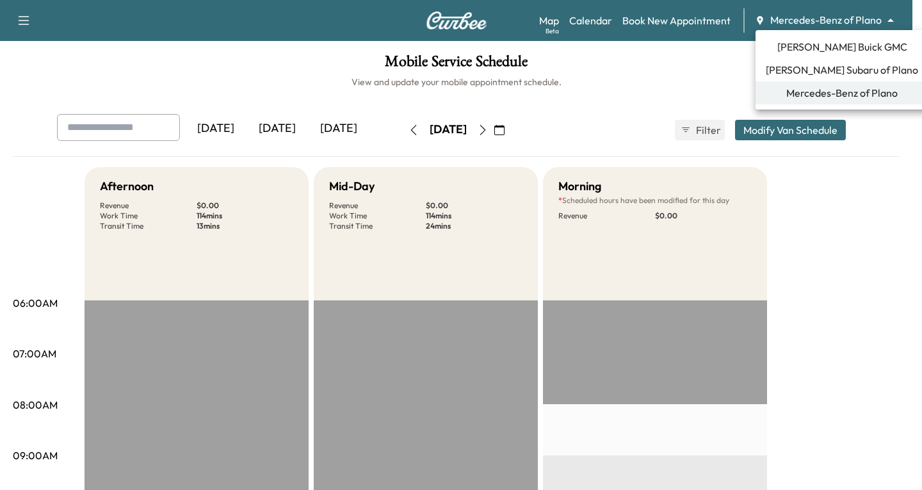
click at [810, 66] on span "[PERSON_NAME] Subaru of Plano" at bounding box center [842, 69] width 152 height 15
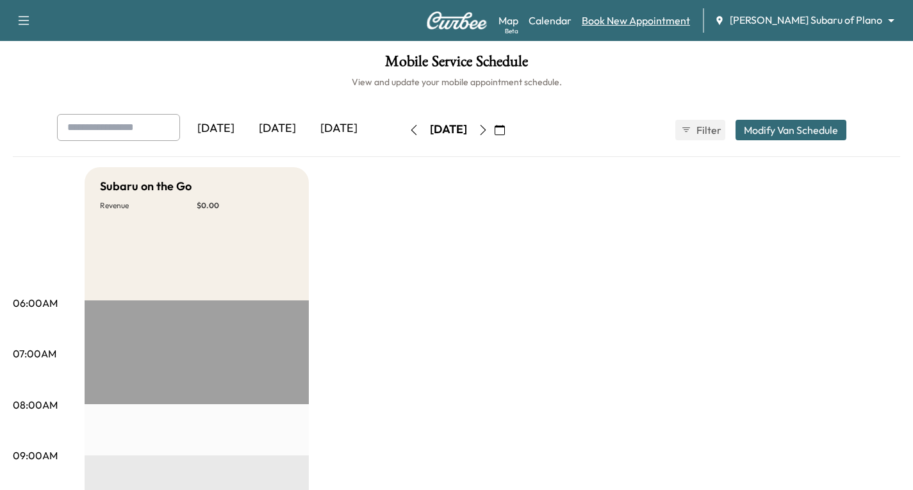
click at [672, 22] on link "Book New Appointment" at bounding box center [636, 20] width 108 height 15
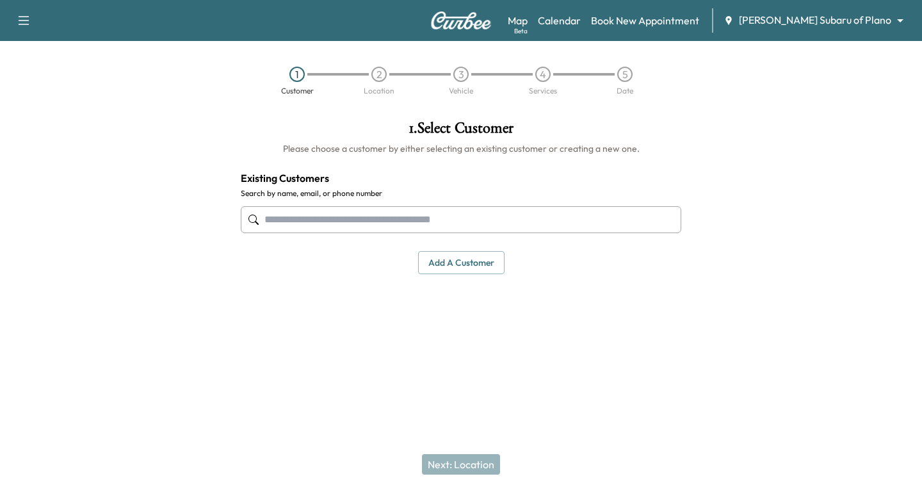
click at [283, 220] on input "text" at bounding box center [461, 219] width 441 height 27
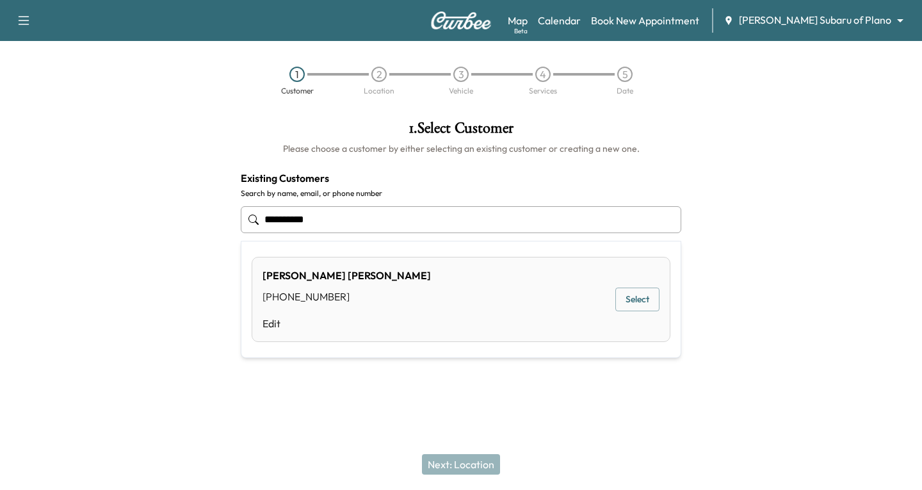
type input "**********"
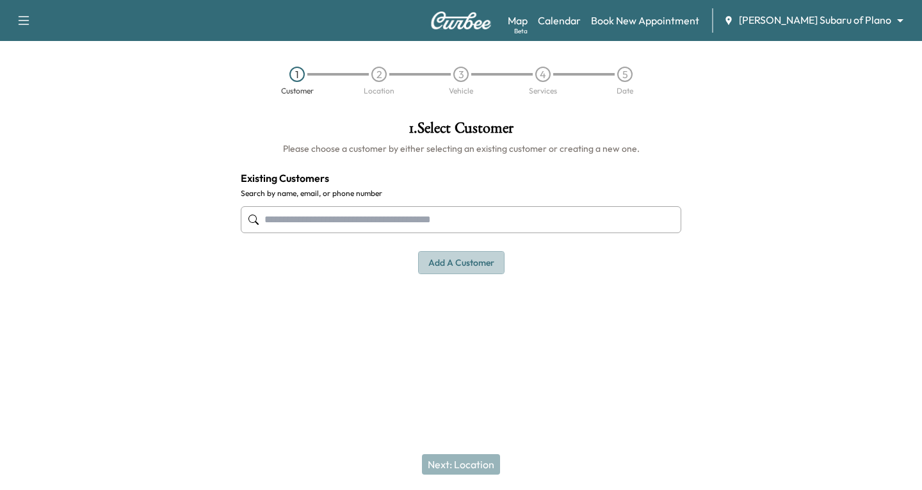
click at [486, 264] on button "Add a customer" at bounding box center [461, 263] width 86 height 24
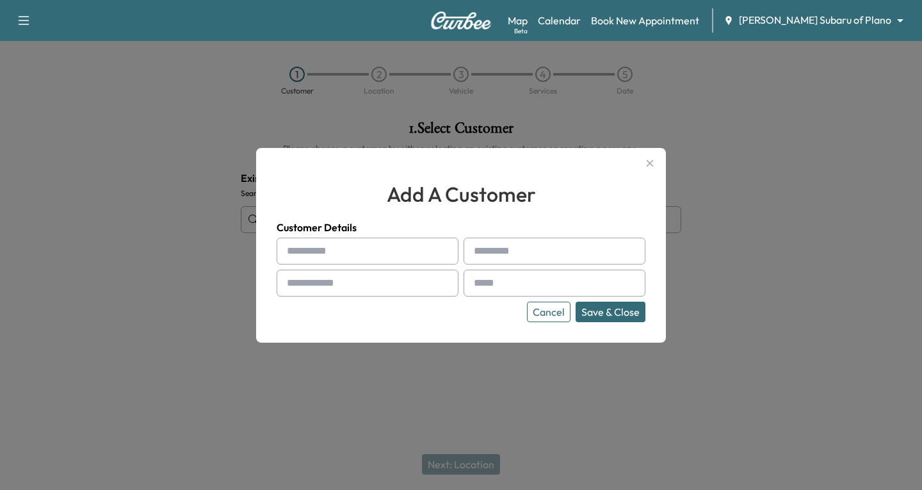
click at [683, 419] on div at bounding box center [461, 245] width 922 height 490
